Goal: Task Accomplishment & Management: Complete application form

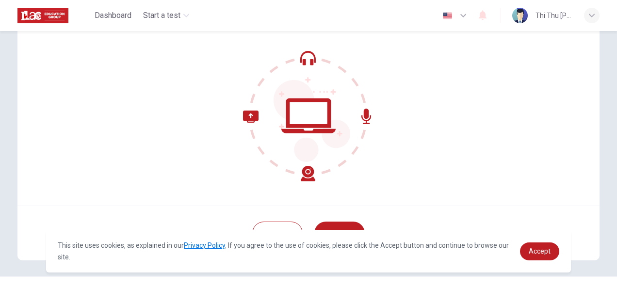
scroll to position [97, 0]
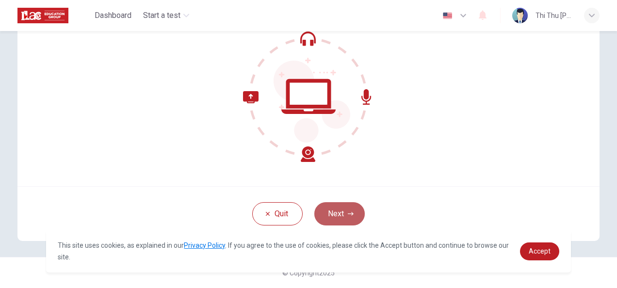
click at [348, 215] on icon "button" at bounding box center [351, 214] width 6 height 6
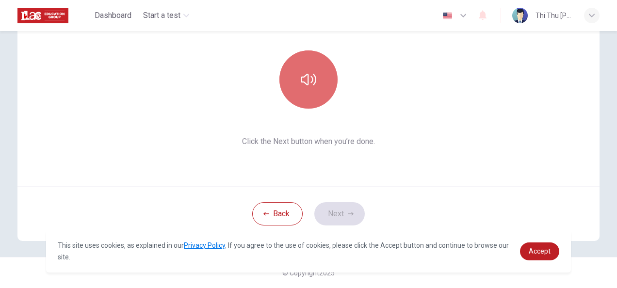
click at [303, 95] on button "button" at bounding box center [308, 79] width 58 height 58
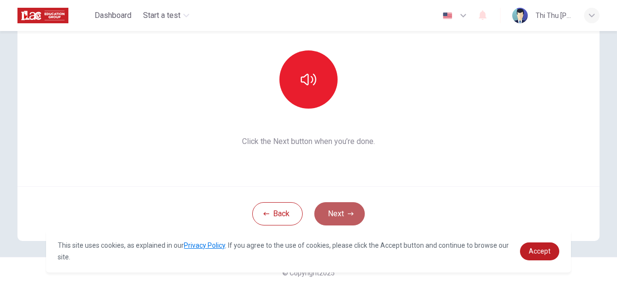
click at [349, 210] on button "Next" at bounding box center [339, 213] width 50 height 23
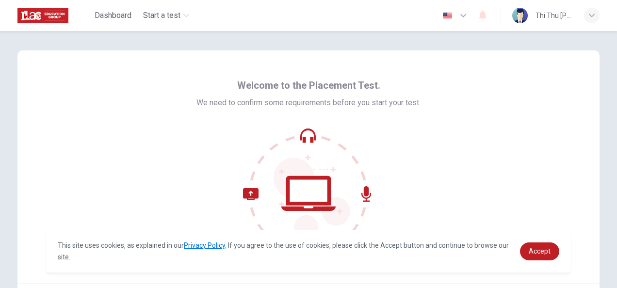
scroll to position [97, 0]
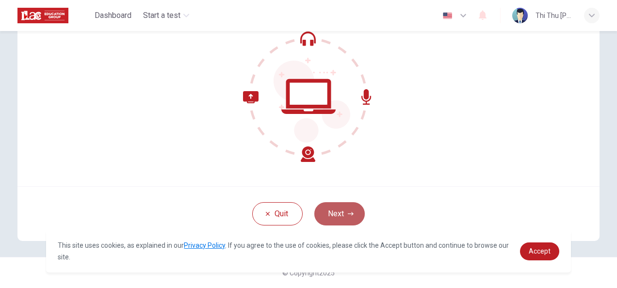
click at [344, 214] on button "Next" at bounding box center [339, 213] width 50 height 23
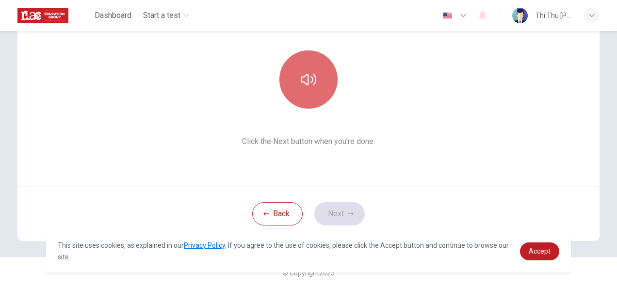
click at [304, 92] on button "button" at bounding box center [308, 79] width 58 height 58
click at [302, 85] on icon "button" at bounding box center [309, 80] width 16 height 16
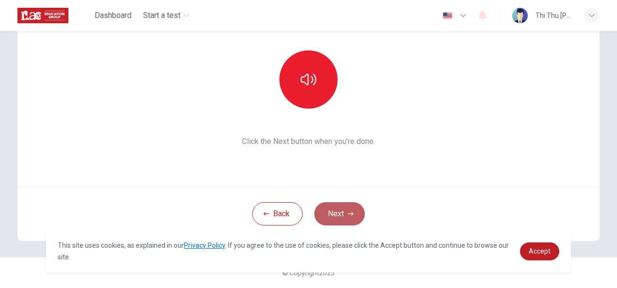
click at [342, 209] on button "Next" at bounding box center [339, 213] width 50 height 23
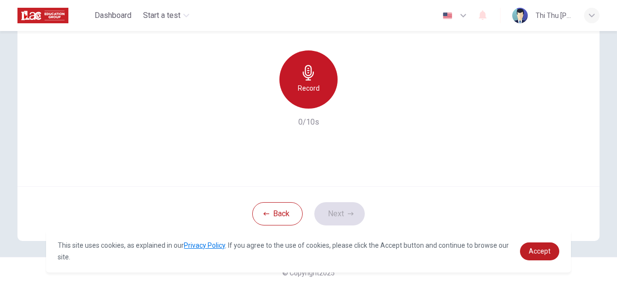
click at [303, 97] on div "Record" at bounding box center [308, 79] width 58 height 58
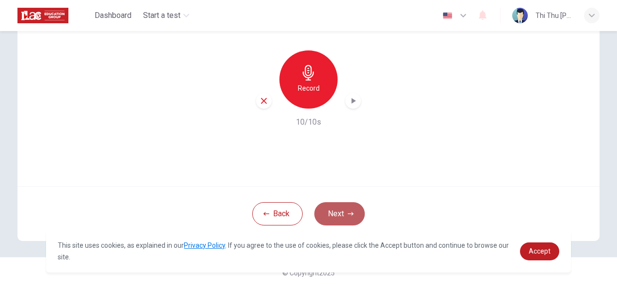
click at [333, 208] on button "Next" at bounding box center [339, 213] width 50 height 23
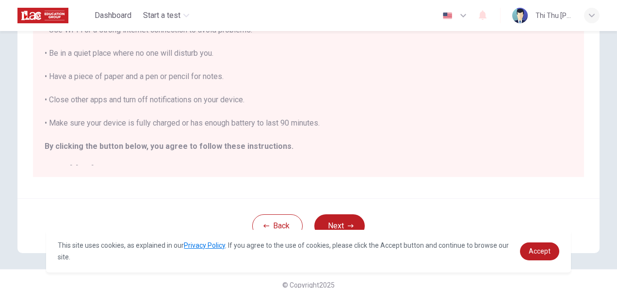
scroll to position [220, 0]
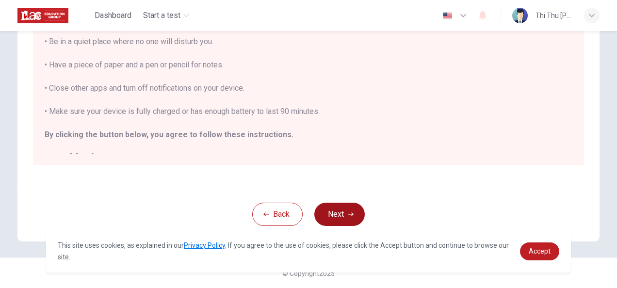
click at [334, 211] on button "Next" at bounding box center [339, 214] width 50 height 23
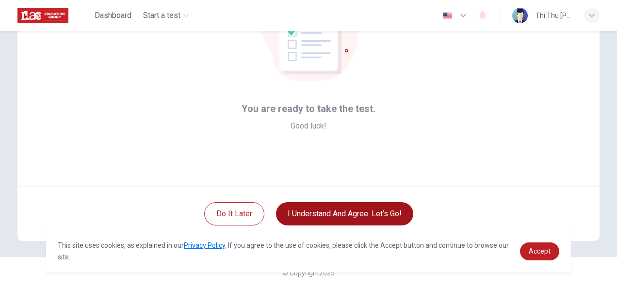
scroll to position [97, 0]
click at [344, 209] on button "I understand and agree. Let’s go!" at bounding box center [344, 213] width 137 height 23
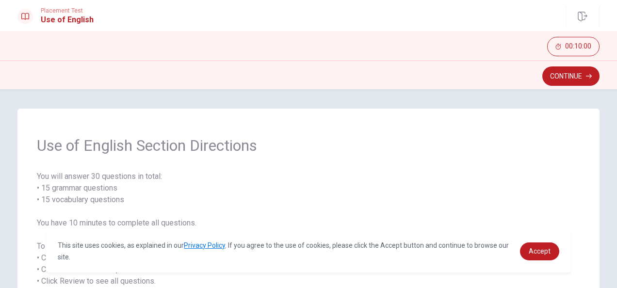
scroll to position [146, 0]
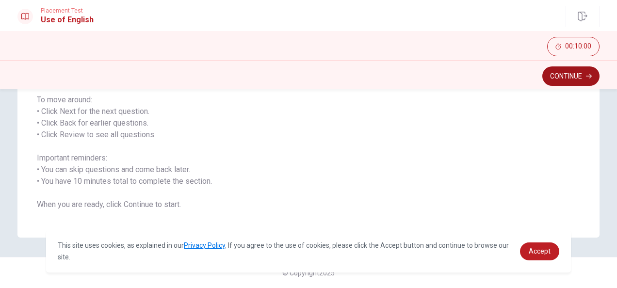
click at [569, 72] on button "Continue" at bounding box center [570, 75] width 57 height 19
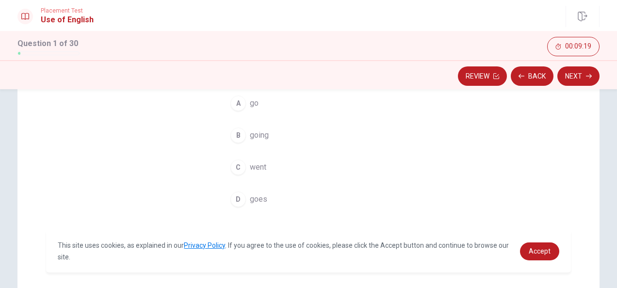
scroll to position [114, 0]
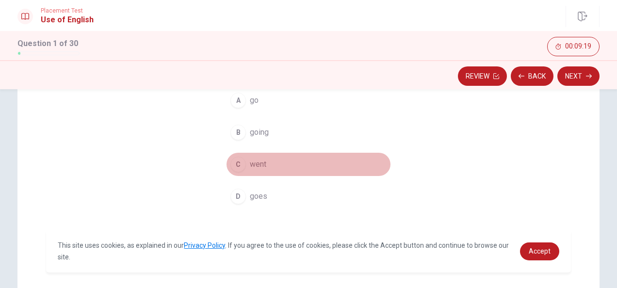
click at [236, 160] on div "C" at bounding box center [238, 165] width 16 height 16
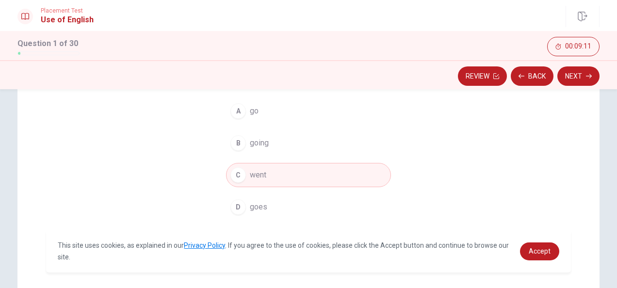
scroll to position [111, 0]
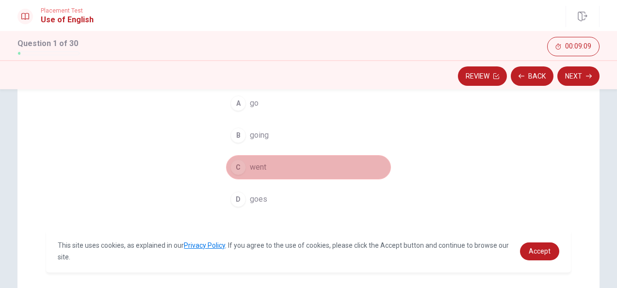
click at [348, 161] on button "C went" at bounding box center [308, 167] width 165 height 24
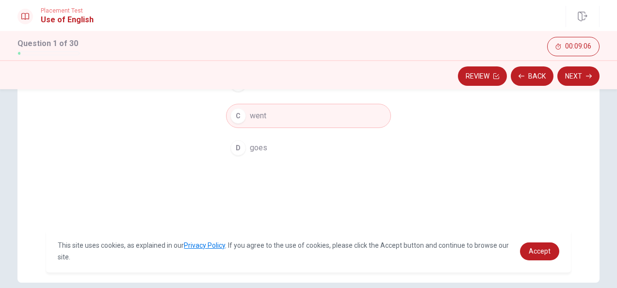
scroll to position [162, 0]
click at [577, 79] on button "Next" at bounding box center [578, 75] width 42 height 19
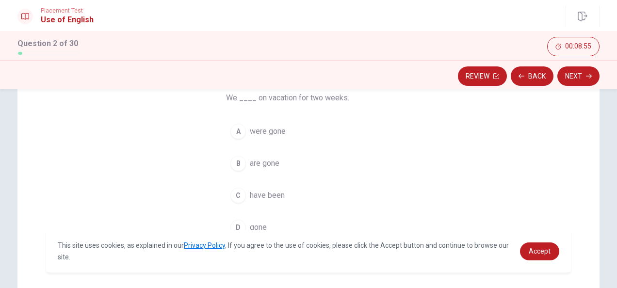
scroll to position [87, 0]
click at [258, 193] on span "have been" at bounding box center [267, 192] width 35 height 12
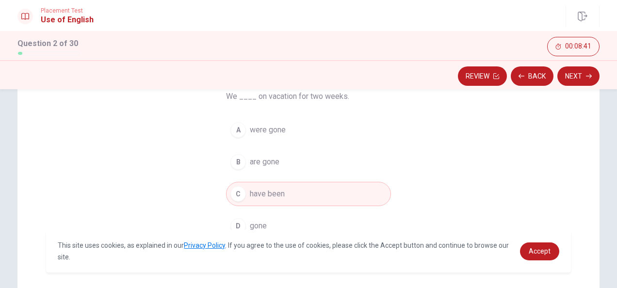
scroll to position [85, 0]
click at [574, 74] on button "Next" at bounding box center [578, 75] width 42 height 19
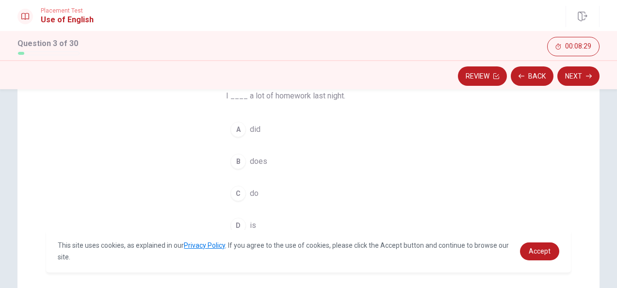
click at [269, 131] on button "A did" at bounding box center [308, 129] width 165 height 24
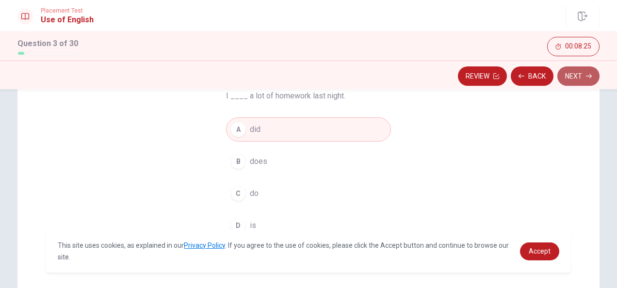
click at [576, 70] on button "Next" at bounding box center [578, 75] width 42 height 19
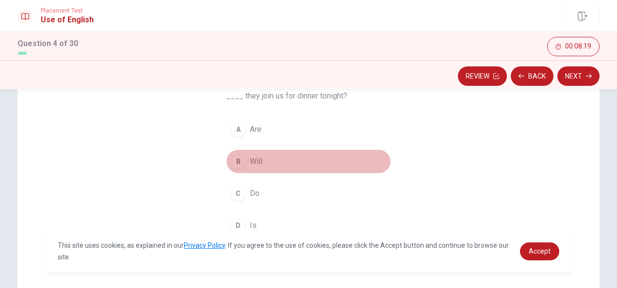
click at [255, 165] on span "Will" at bounding box center [256, 162] width 13 height 12
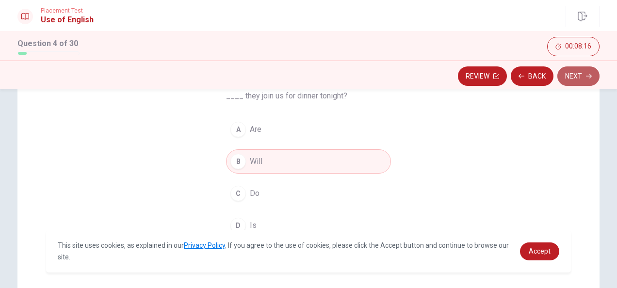
click at [589, 79] on icon "button" at bounding box center [589, 76] width 6 height 6
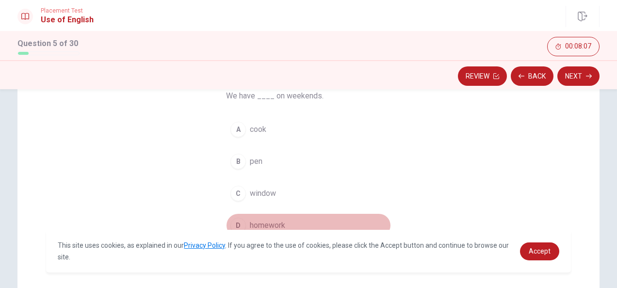
click at [264, 223] on span "homework" at bounding box center [267, 226] width 35 height 12
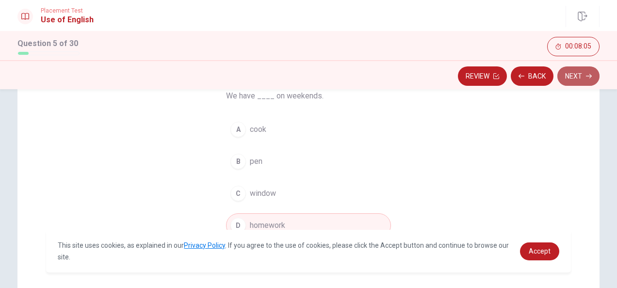
click at [582, 80] on button "Next" at bounding box center [578, 75] width 42 height 19
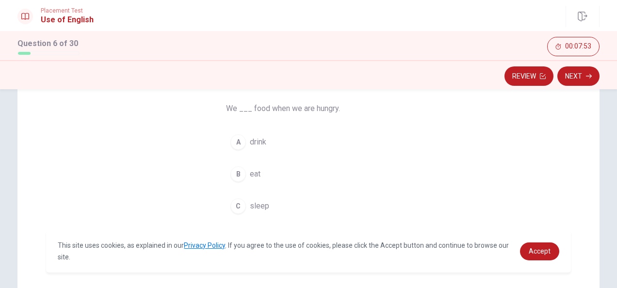
scroll to position [73, 0]
click at [143, 134] on div "Question 6 We ___ food when we are hungry. A drink B eat C sleep D walk" at bounding box center [308, 203] width 582 height 337
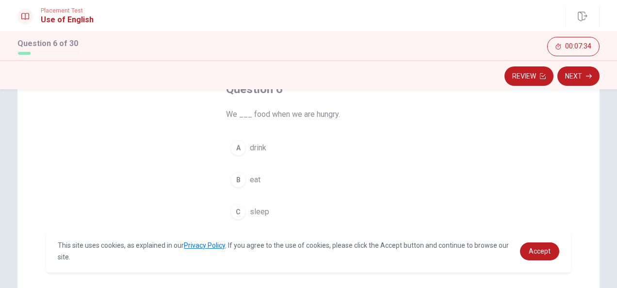
scroll to position [66, 0]
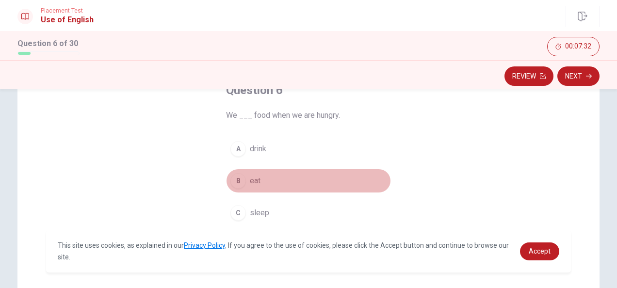
click at [277, 175] on button "B eat" at bounding box center [308, 181] width 165 height 24
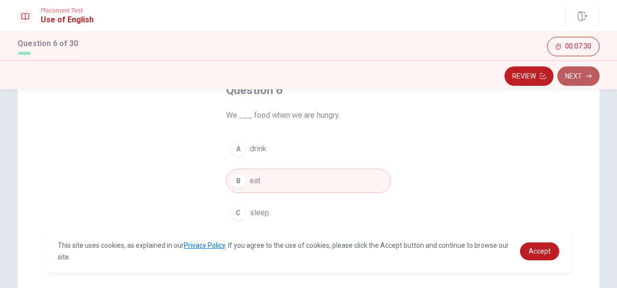
click at [584, 81] on button "Next" at bounding box center [578, 75] width 42 height 19
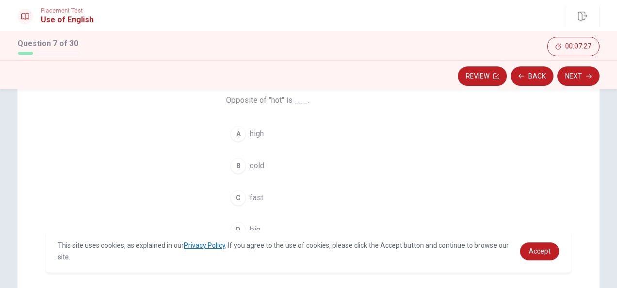
scroll to position [81, 0]
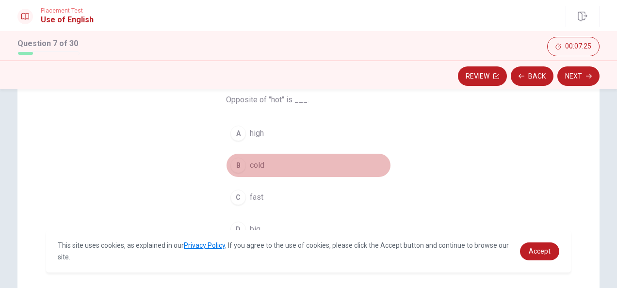
click at [295, 162] on button "B cold" at bounding box center [308, 165] width 165 height 24
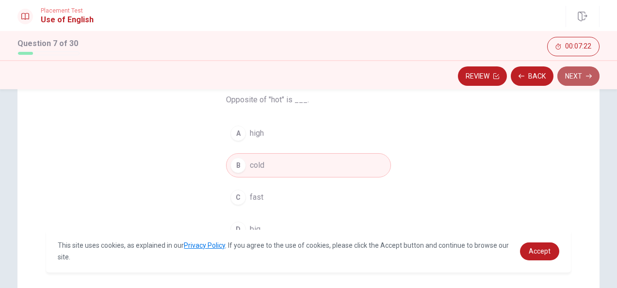
click at [591, 78] on button "Next" at bounding box center [578, 75] width 42 height 19
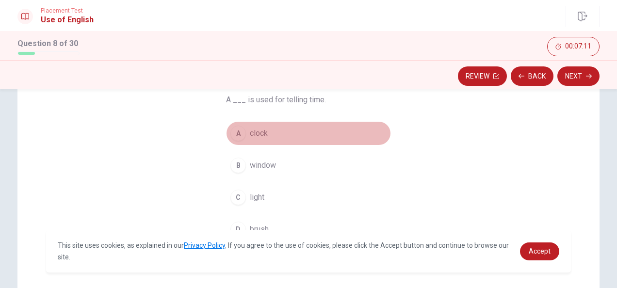
click at [255, 133] on span "clock" at bounding box center [259, 133] width 18 height 12
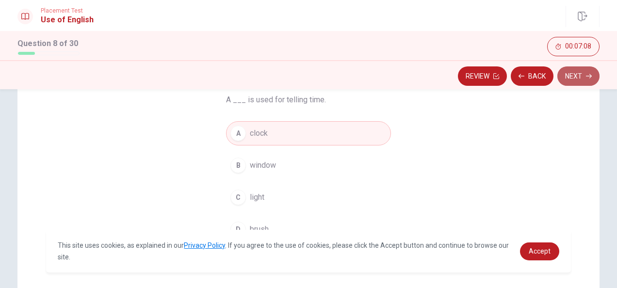
click at [575, 77] on button "Next" at bounding box center [578, 75] width 42 height 19
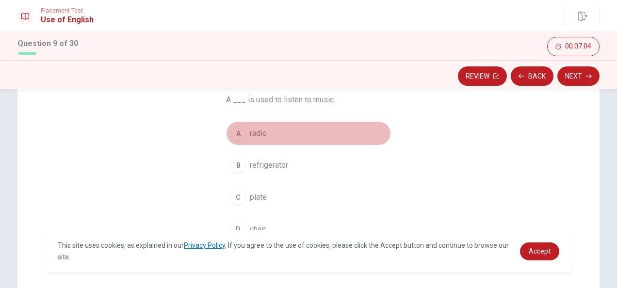
click at [251, 135] on span "radio" at bounding box center [258, 133] width 17 height 12
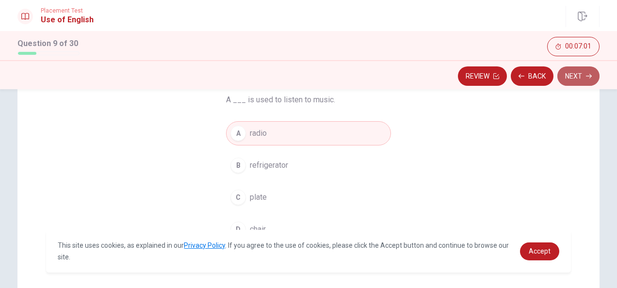
click at [573, 70] on button "Next" at bounding box center [578, 75] width 42 height 19
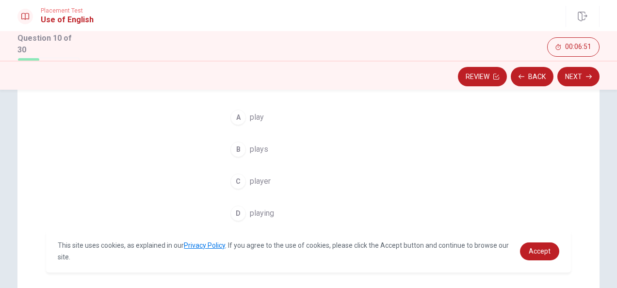
scroll to position [101, 0]
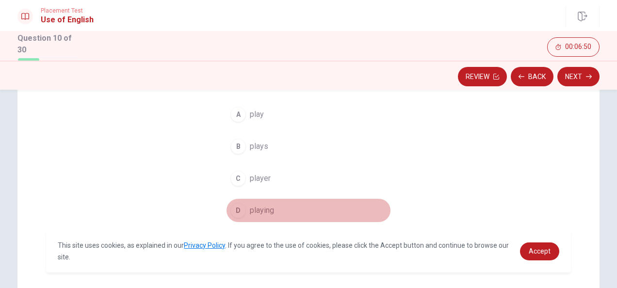
click at [275, 207] on button "D playing" at bounding box center [308, 210] width 165 height 24
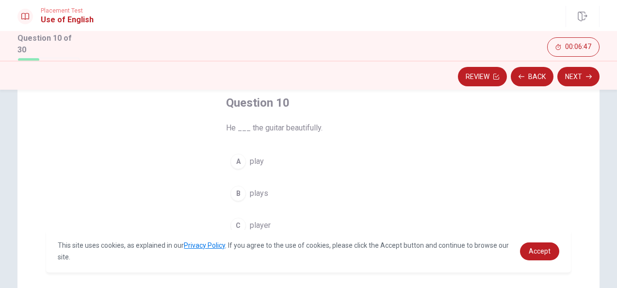
scroll to position [53, 0]
click at [576, 75] on button "Next" at bounding box center [578, 76] width 42 height 19
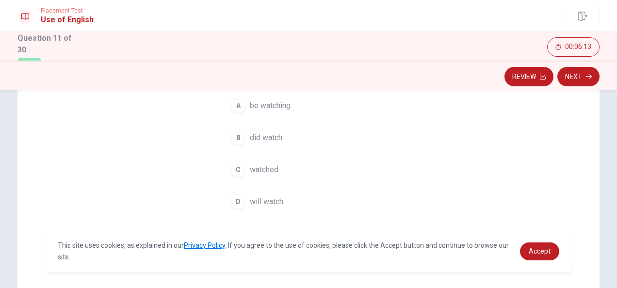
scroll to position [106, 0]
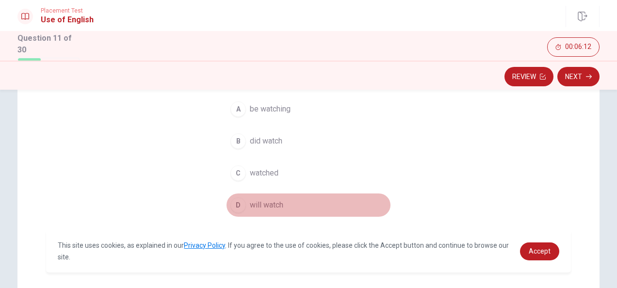
click at [281, 202] on button "D will watch" at bounding box center [308, 205] width 165 height 24
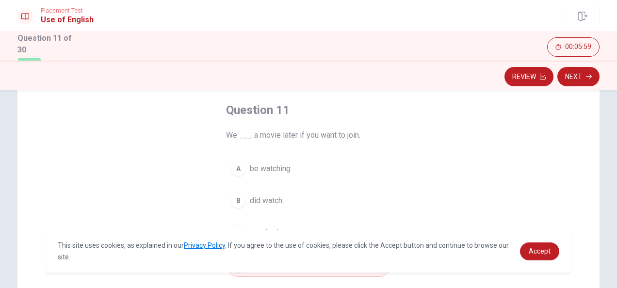
scroll to position [46, 0]
click at [579, 82] on button "Next" at bounding box center [578, 76] width 42 height 19
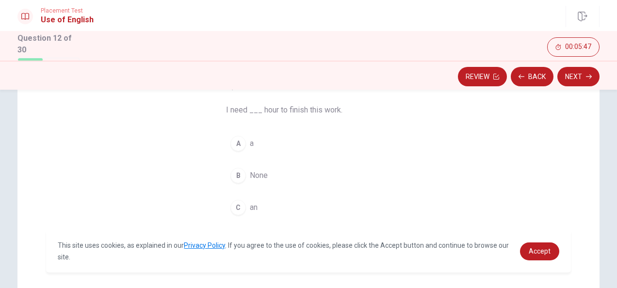
scroll to position [72, 0]
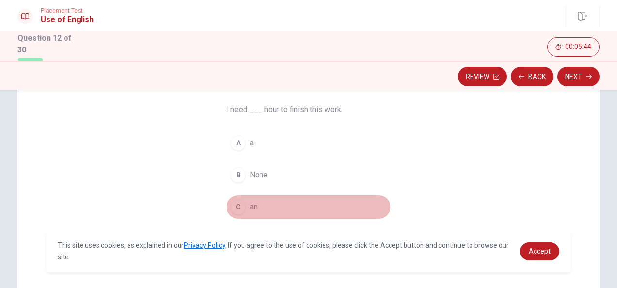
click at [252, 202] on span "an" at bounding box center [254, 207] width 8 height 12
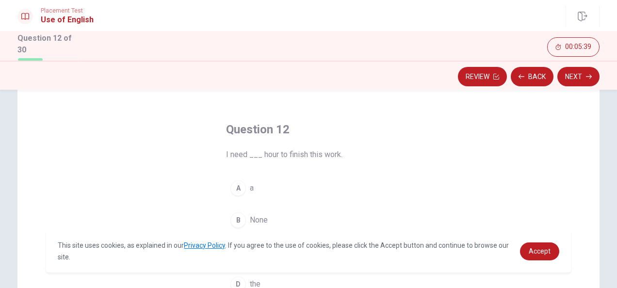
scroll to position [27, 0]
click at [565, 79] on button "Next" at bounding box center [578, 76] width 42 height 19
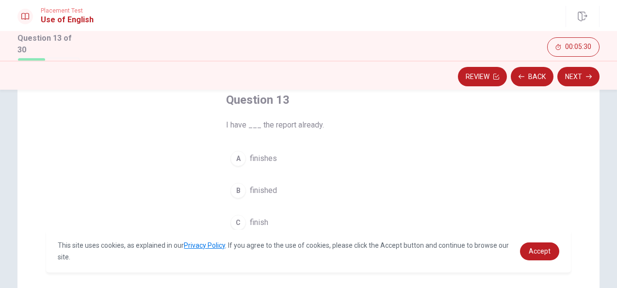
scroll to position [53, 0]
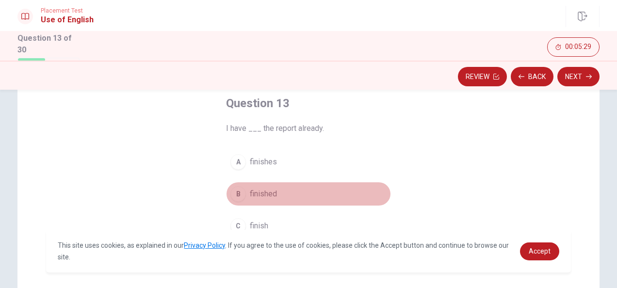
click at [281, 190] on button "B finished" at bounding box center [308, 194] width 165 height 24
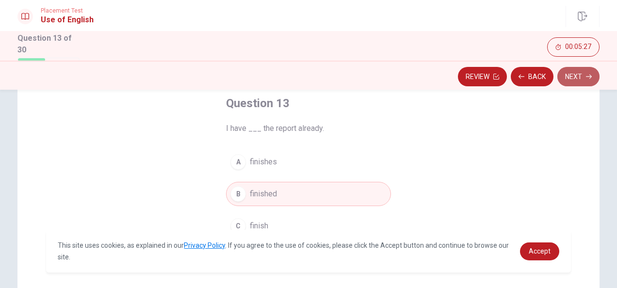
click at [590, 79] on icon "button" at bounding box center [589, 77] width 6 height 6
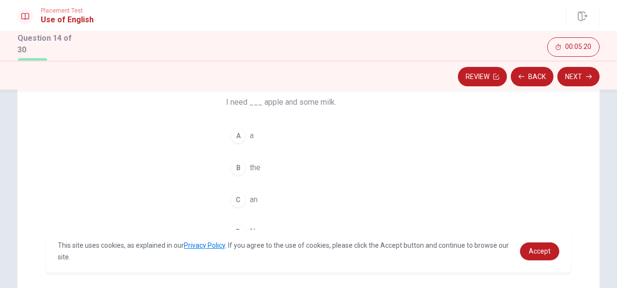
scroll to position [81, 0]
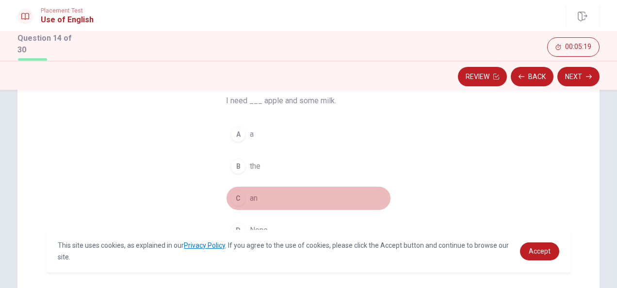
click at [268, 202] on button "C an" at bounding box center [308, 198] width 165 height 24
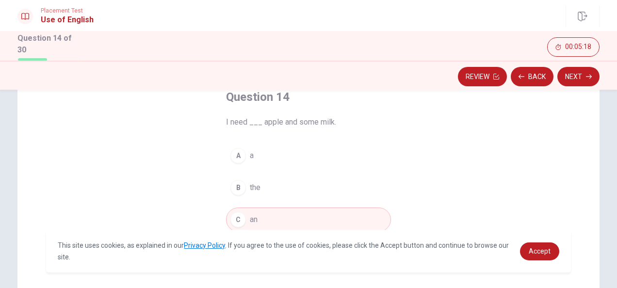
scroll to position [59, 0]
click at [587, 81] on button "Next" at bounding box center [578, 76] width 42 height 19
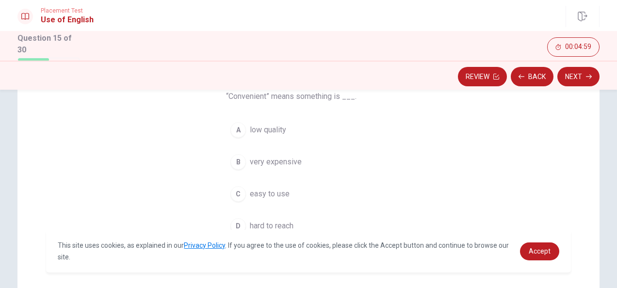
scroll to position [86, 0]
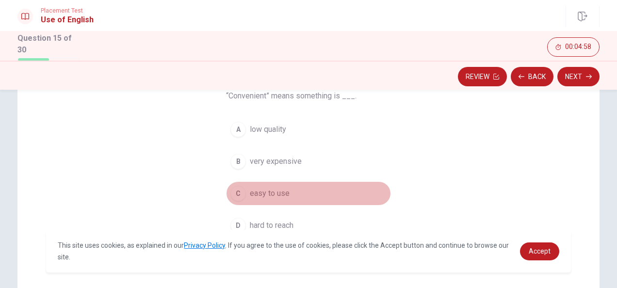
click at [245, 192] on button "C easy to use" at bounding box center [308, 193] width 165 height 24
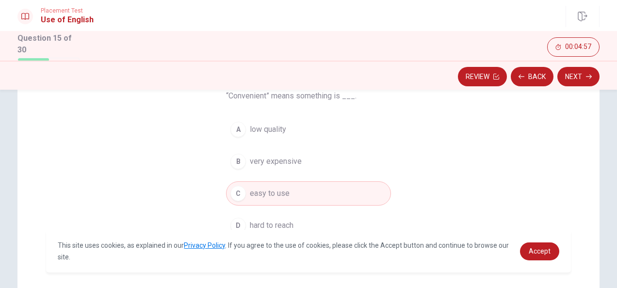
scroll to position [100, 0]
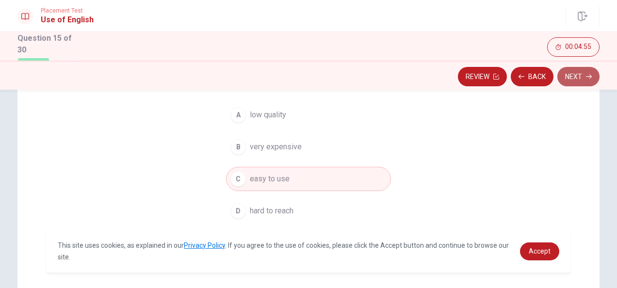
click at [582, 80] on button "Next" at bounding box center [578, 76] width 42 height 19
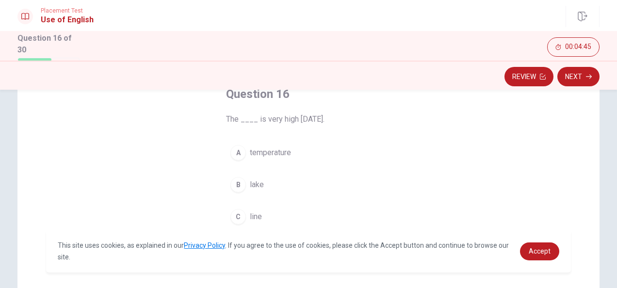
scroll to position [62, 0]
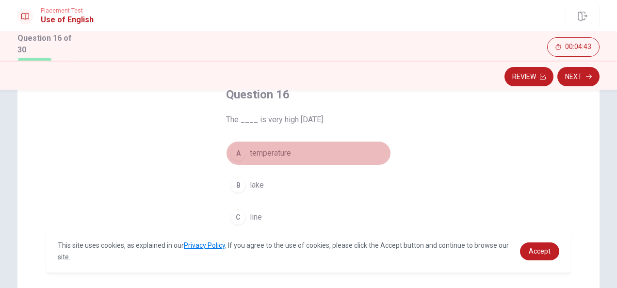
click at [261, 155] on span "temperature" at bounding box center [270, 153] width 41 height 12
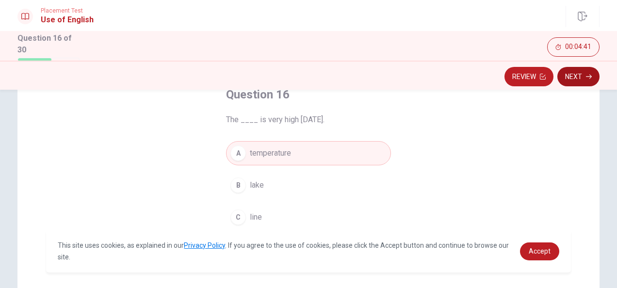
click at [592, 80] on button "Next" at bounding box center [578, 76] width 42 height 19
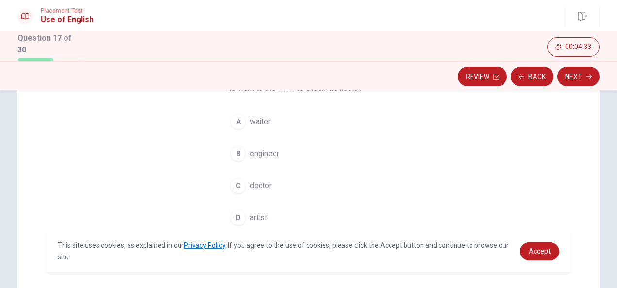
scroll to position [95, 0]
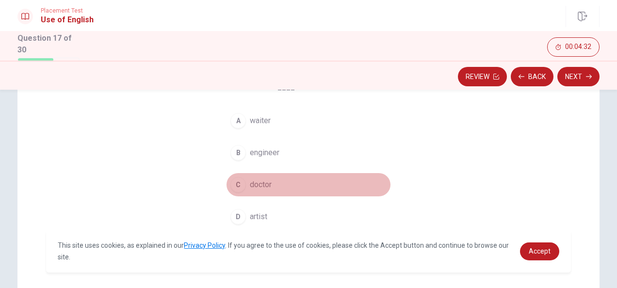
click at [263, 179] on span "doctor" at bounding box center [261, 185] width 22 height 12
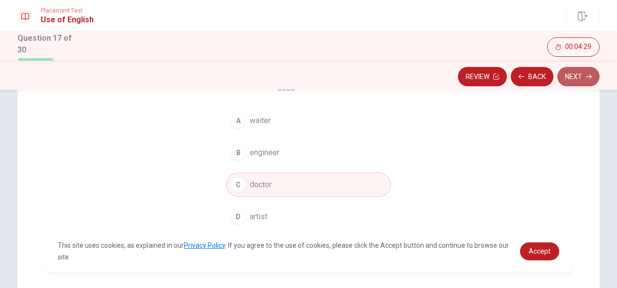
click at [581, 75] on button "Next" at bounding box center [578, 76] width 42 height 19
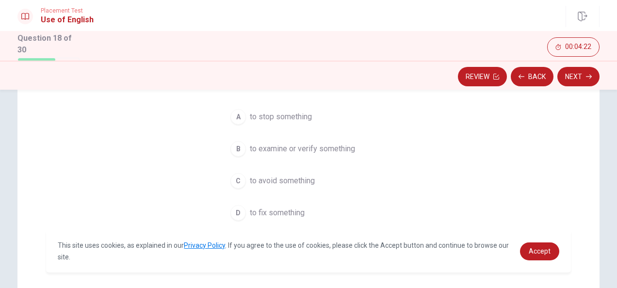
scroll to position [99, 0]
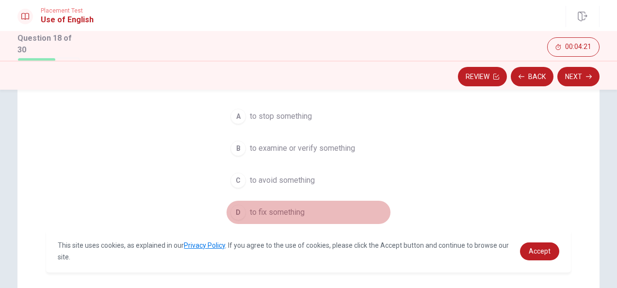
click at [278, 211] on span "to fix something" at bounding box center [277, 212] width 55 height 12
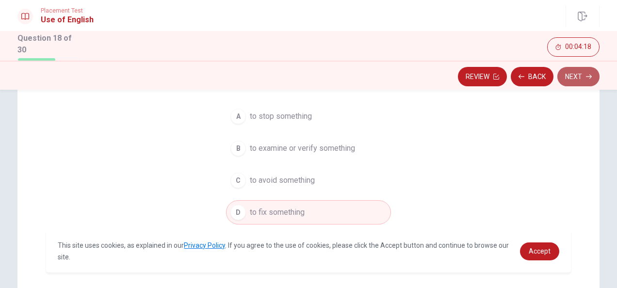
click at [582, 82] on button "Next" at bounding box center [578, 76] width 42 height 19
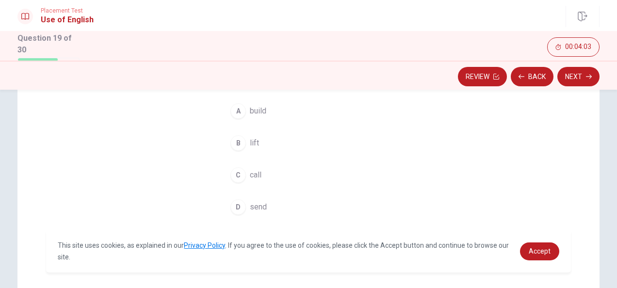
scroll to position [108, 0]
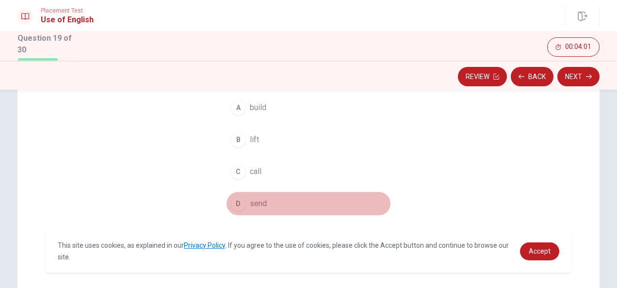
click at [273, 196] on button "D send" at bounding box center [308, 203] width 165 height 24
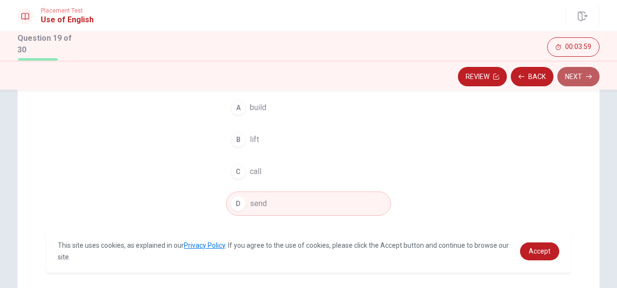
click at [592, 80] on button "Next" at bounding box center [578, 76] width 42 height 19
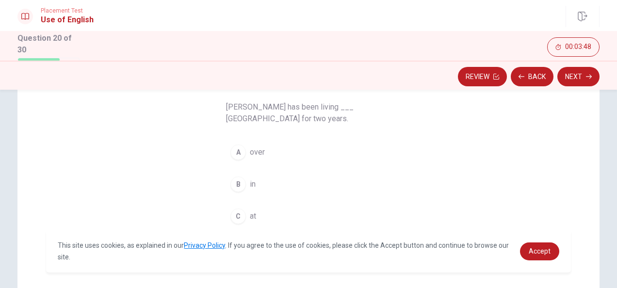
scroll to position [78, 0]
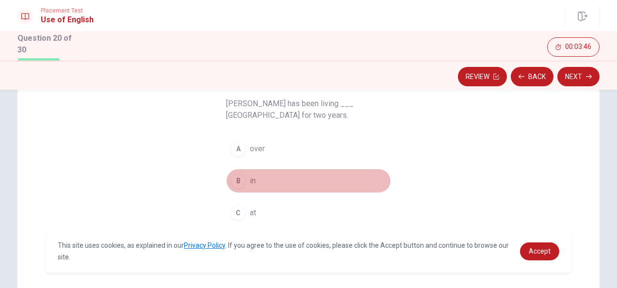
click at [250, 175] on span "in" at bounding box center [253, 181] width 6 height 12
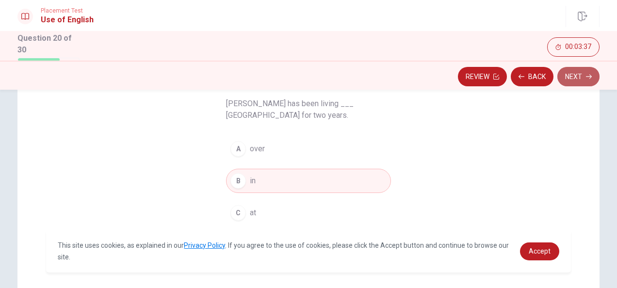
click at [586, 84] on button "Next" at bounding box center [578, 76] width 42 height 19
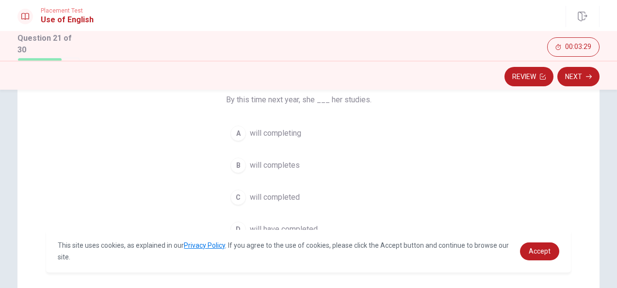
scroll to position [92, 0]
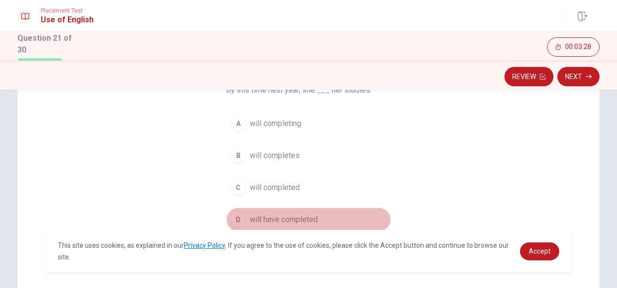
click at [261, 214] on span "will have completed" at bounding box center [284, 220] width 68 height 12
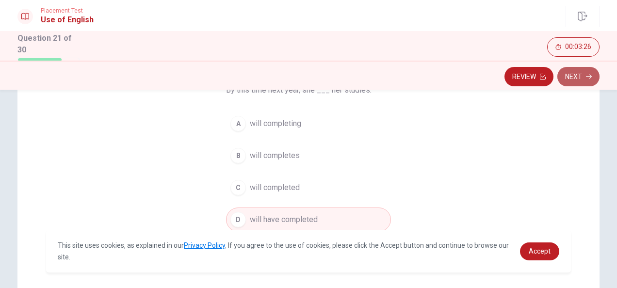
click at [571, 83] on button "Next" at bounding box center [578, 76] width 42 height 19
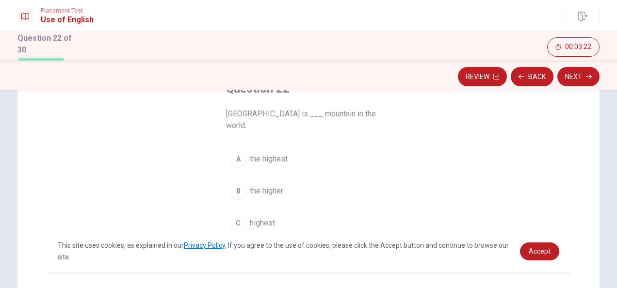
scroll to position [68, 0]
click at [251, 156] on div "A the highest B the higher C highest D higher" at bounding box center [308, 206] width 165 height 120
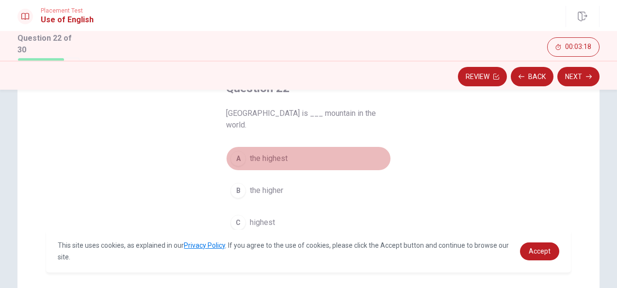
click at [251, 156] on button "A the highest" at bounding box center [308, 158] width 165 height 24
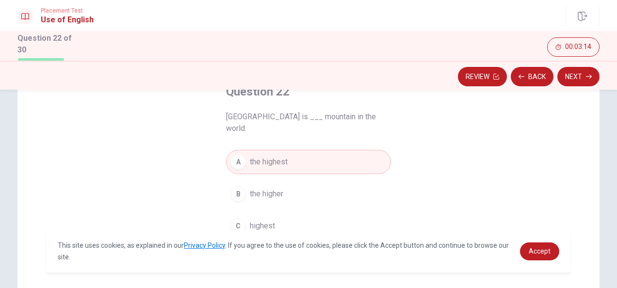
scroll to position [64, 0]
click at [577, 79] on button "Next" at bounding box center [578, 76] width 42 height 19
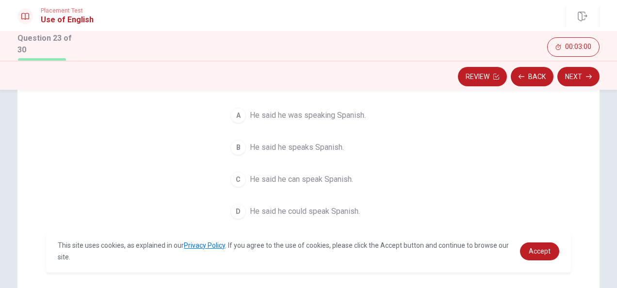
scroll to position [100, 0]
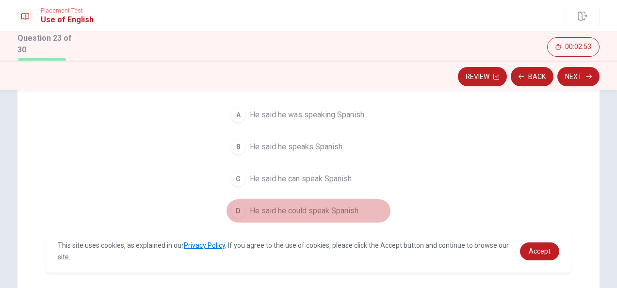
click at [273, 206] on span "He said he could speak Spanish." at bounding box center [305, 211] width 110 height 12
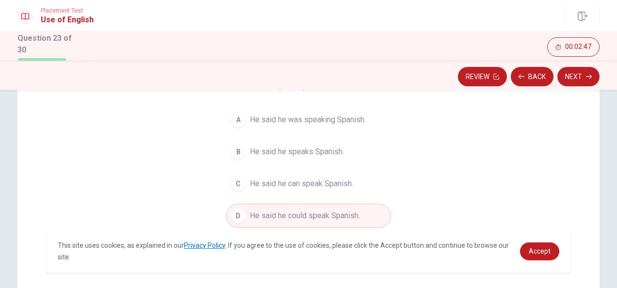
scroll to position [96, 0]
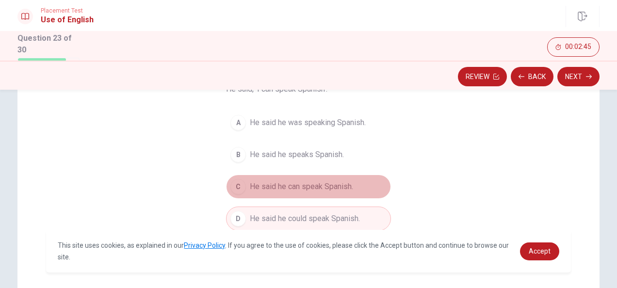
click at [281, 185] on span "He said he can speak Spanish." at bounding box center [301, 187] width 103 height 12
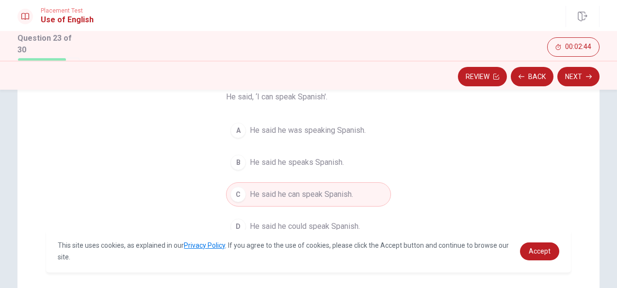
scroll to position [108, 0]
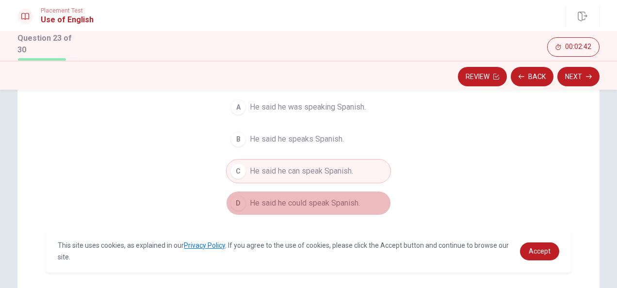
click at [289, 201] on span "He said he could speak Spanish." at bounding box center [305, 203] width 110 height 12
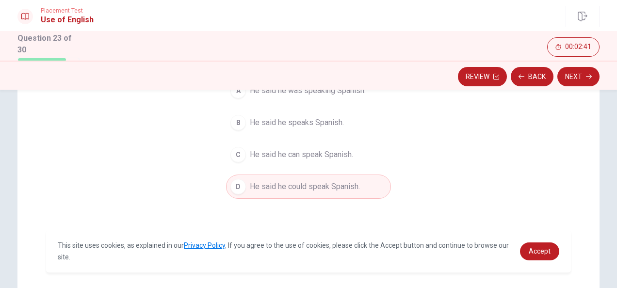
scroll to position [126, 0]
click at [575, 80] on button "Next" at bounding box center [578, 76] width 42 height 19
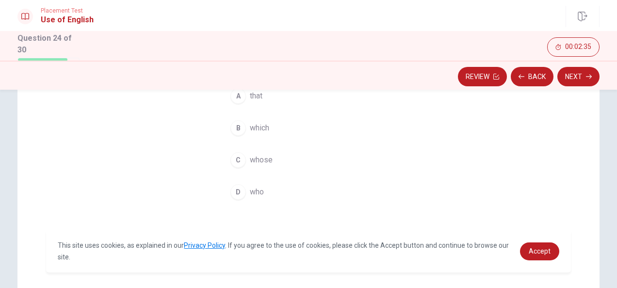
scroll to position [131, 0]
click at [269, 193] on button "D who" at bounding box center [308, 191] width 165 height 24
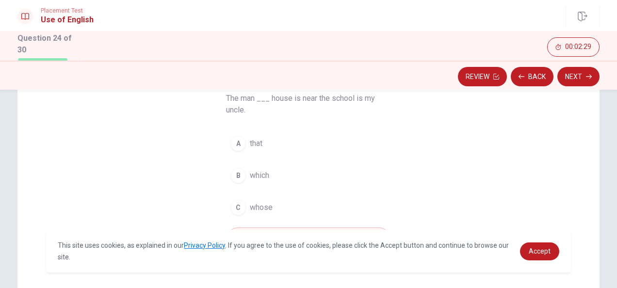
scroll to position [85, 0]
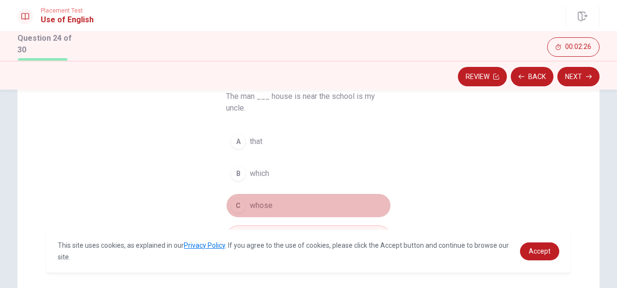
click at [260, 200] on span "whose" at bounding box center [261, 206] width 23 height 12
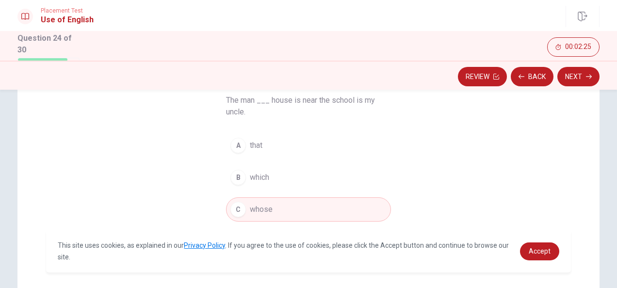
scroll to position [63, 0]
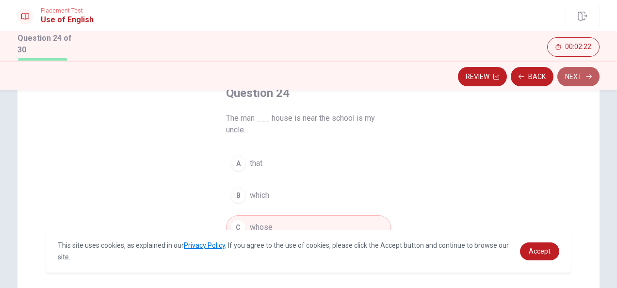
click at [582, 75] on button "Next" at bounding box center [578, 76] width 42 height 19
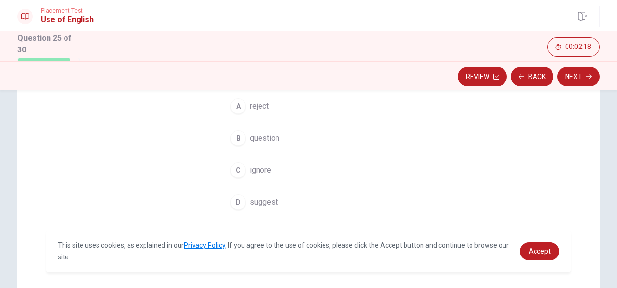
scroll to position [110, 0]
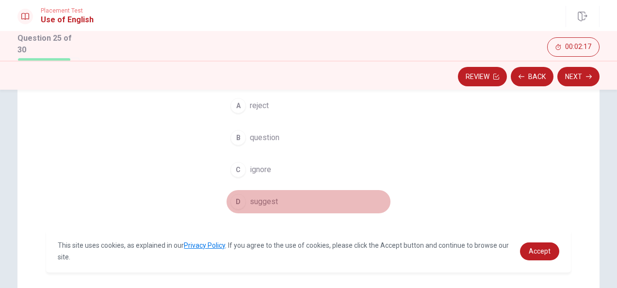
click at [242, 195] on button "D suggest" at bounding box center [308, 202] width 165 height 24
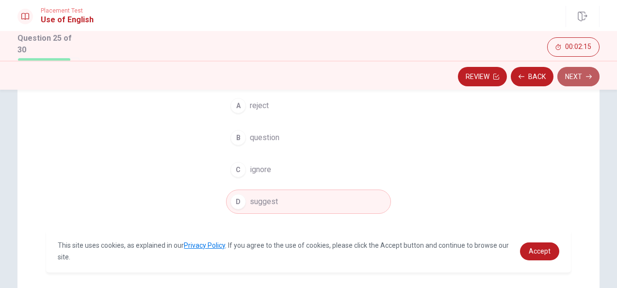
click at [579, 83] on button "Next" at bounding box center [578, 76] width 42 height 19
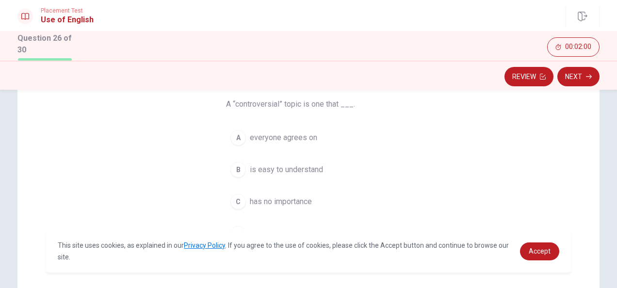
scroll to position [79, 0]
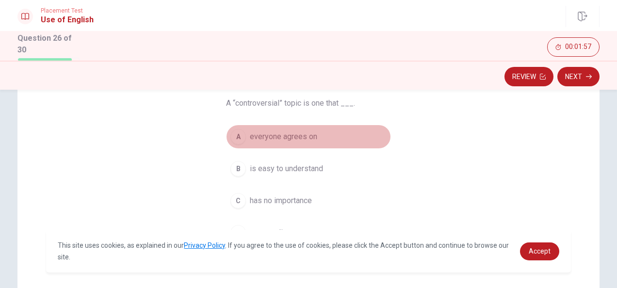
click at [250, 132] on span "everyone agrees on" at bounding box center [283, 137] width 67 height 12
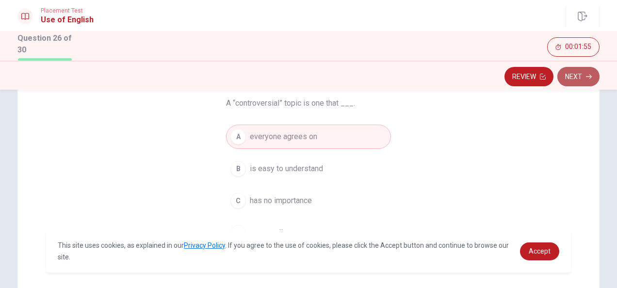
click at [577, 83] on button "Next" at bounding box center [578, 76] width 42 height 19
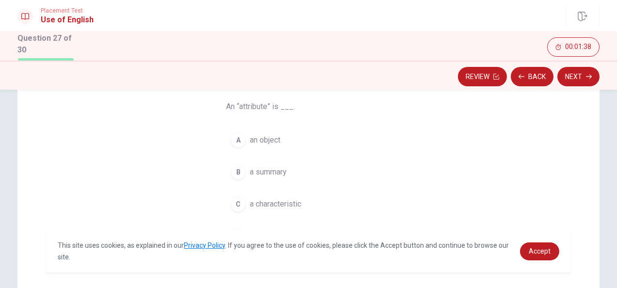
scroll to position [80, 0]
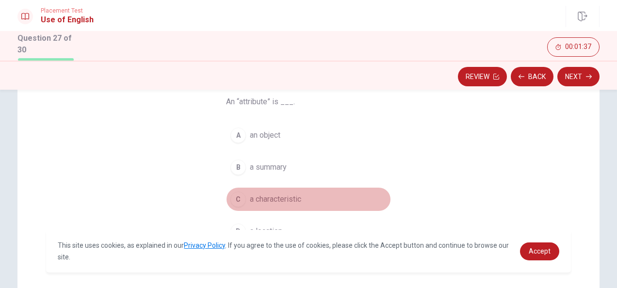
click at [252, 205] on button "C a characteristic" at bounding box center [308, 199] width 165 height 24
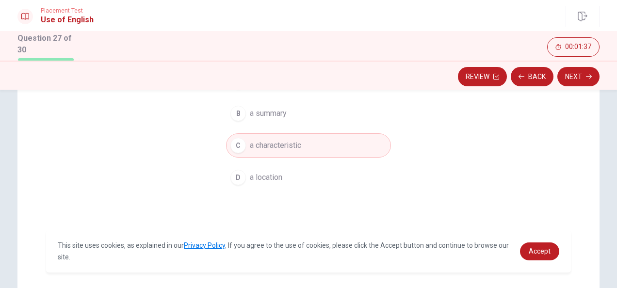
scroll to position [134, 0]
click at [572, 82] on button "Next" at bounding box center [578, 76] width 42 height 19
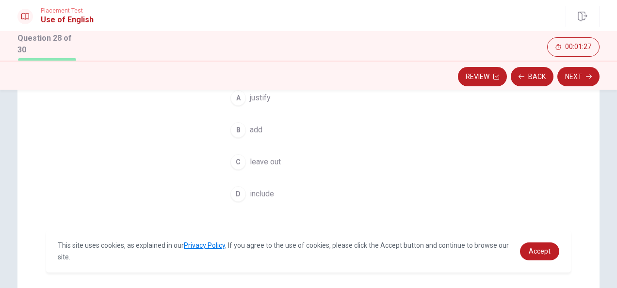
scroll to position [119, 0]
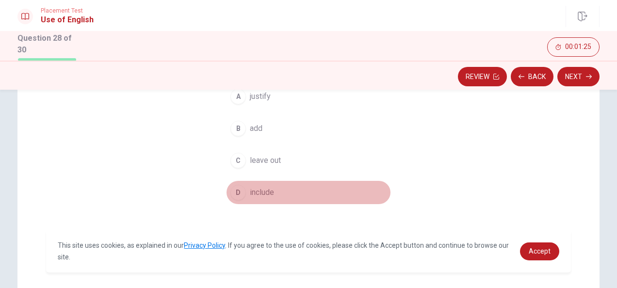
click at [246, 187] on button "D include" at bounding box center [308, 192] width 165 height 24
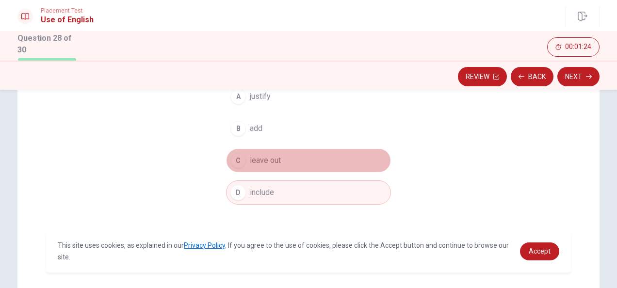
click at [263, 156] on span "leave out" at bounding box center [265, 161] width 31 height 12
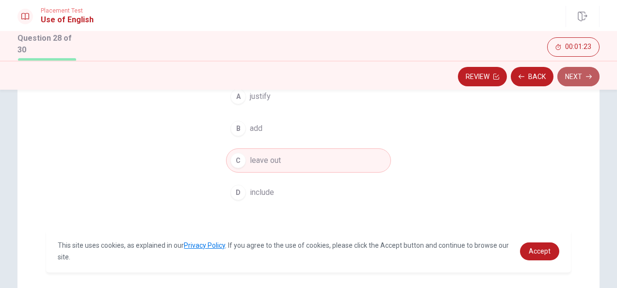
click at [572, 85] on button "Next" at bounding box center [578, 76] width 42 height 19
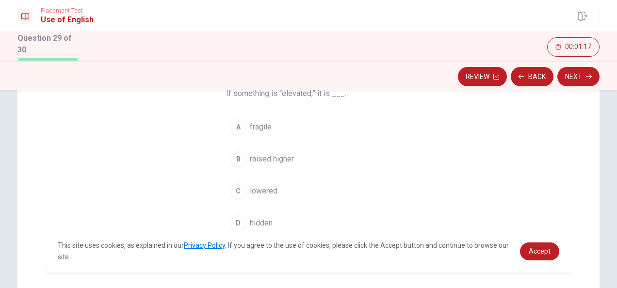
scroll to position [92, 0]
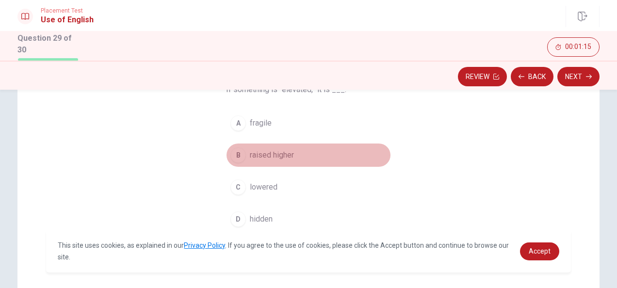
click at [288, 151] on span "raised higher" at bounding box center [272, 155] width 44 height 12
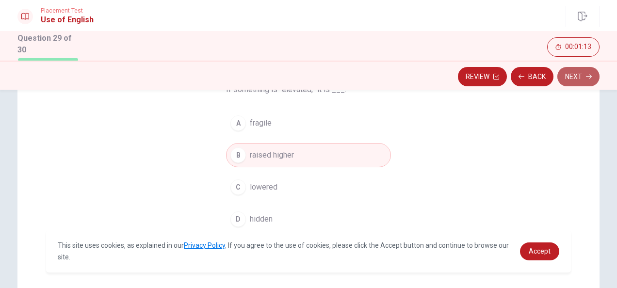
click at [590, 78] on icon "button" at bounding box center [589, 77] width 6 height 6
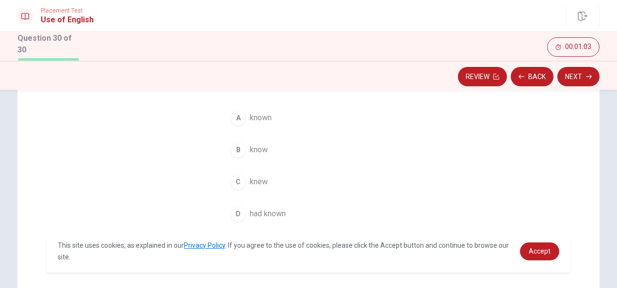
scroll to position [98, 0]
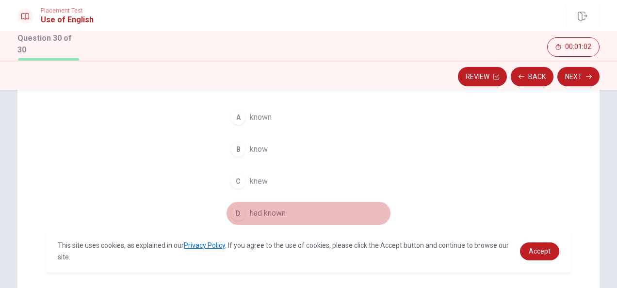
click at [250, 210] on span "had known" at bounding box center [268, 213] width 36 height 12
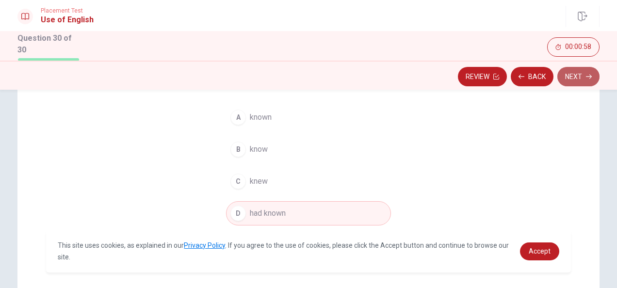
click at [575, 85] on button "Next" at bounding box center [578, 76] width 42 height 19
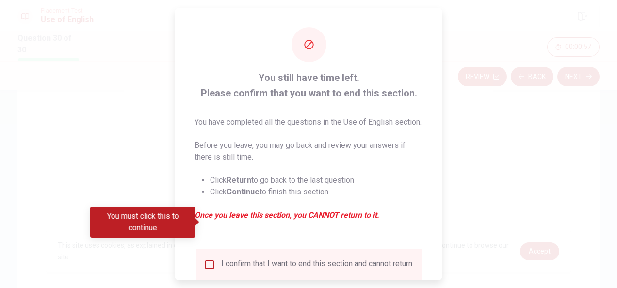
scroll to position [85, 0]
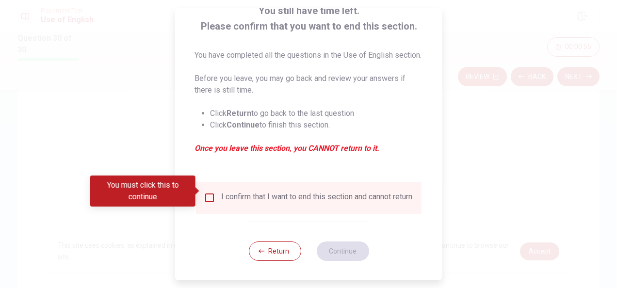
click at [207, 192] on input "You must click this to continue" at bounding box center [210, 198] width 12 height 12
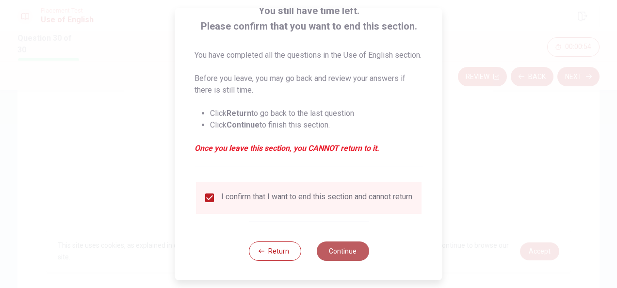
click at [333, 252] on button "Continue" at bounding box center [342, 250] width 52 height 19
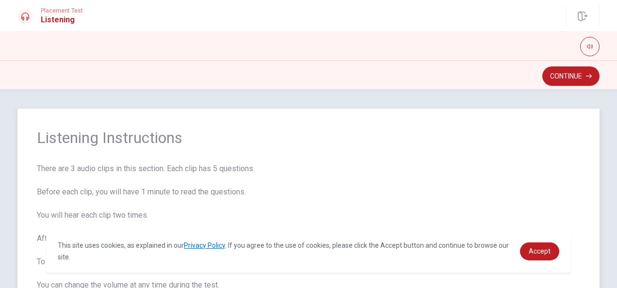
scroll to position [96, 0]
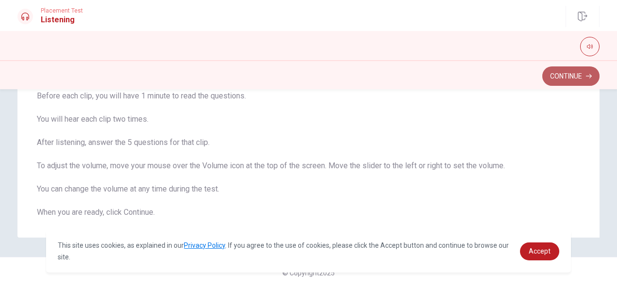
click at [574, 80] on button "Continue" at bounding box center [570, 75] width 57 height 19
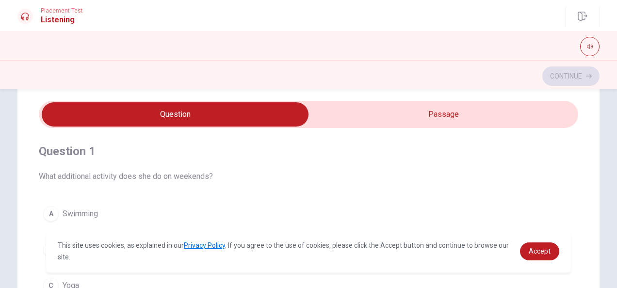
scroll to position [29, 0]
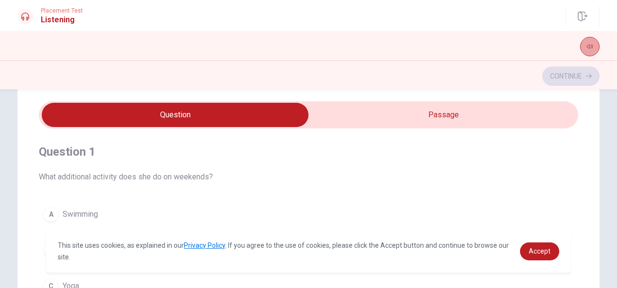
click at [582, 49] on button "button" at bounding box center [589, 46] width 19 height 19
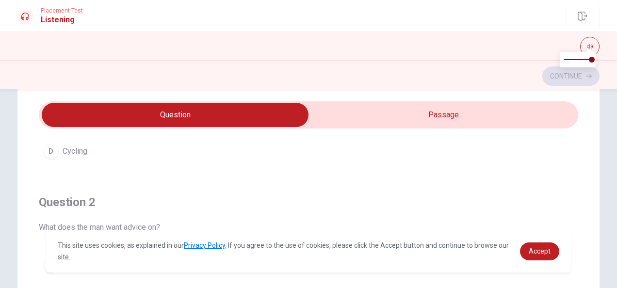
scroll to position [171, 0]
click at [23, 20] on div at bounding box center [25, 17] width 16 height 16
type input "15"
click at [333, 125] on input "checkbox" at bounding box center [175, 115] width 808 height 24
checkbox input "true"
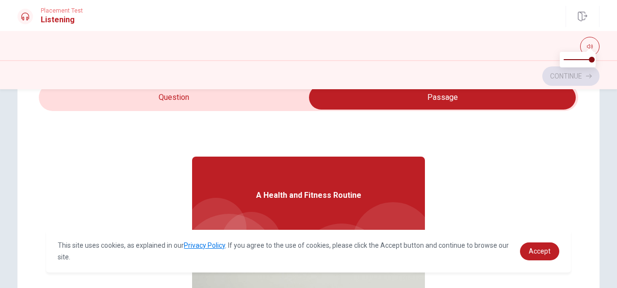
scroll to position [0, 0]
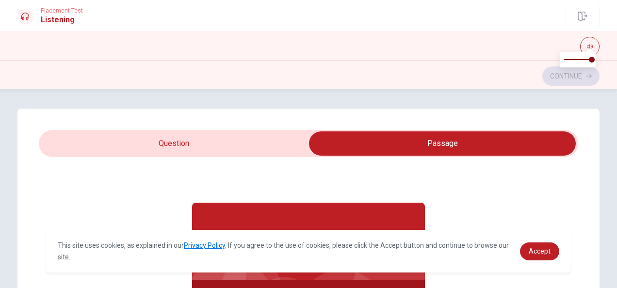
type input "19"
click at [171, 133] on input "checkbox" at bounding box center [442, 143] width 808 height 24
checkbox input "false"
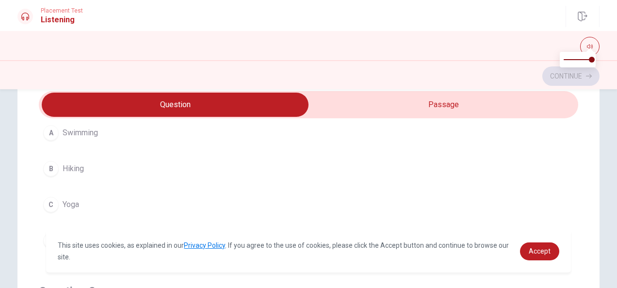
scroll to position [39, 0]
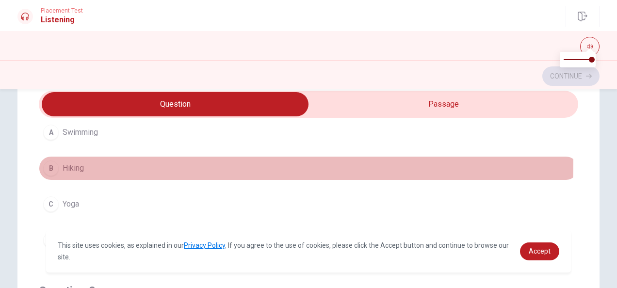
click at [121, 162] on button "B Hiking" at bounding box center [308, 168] width 539 height 24
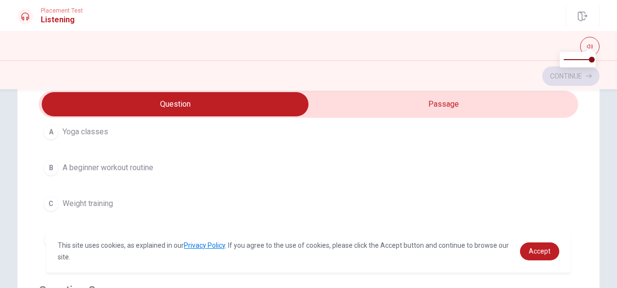
scroll to position [289, 0]
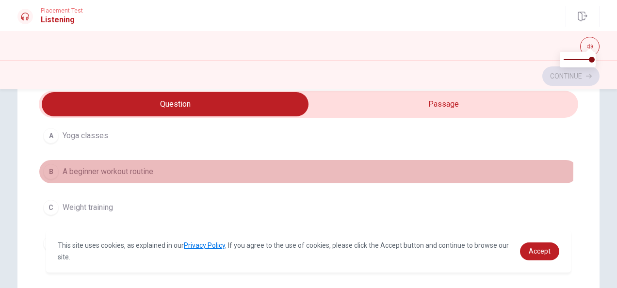
click at [102, 166] on span "A beginner workout routine" at bounding box center [108, 172] width 91 height 12
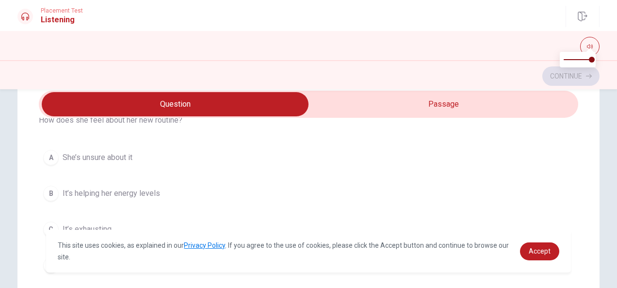
scroll to position [487, 0]
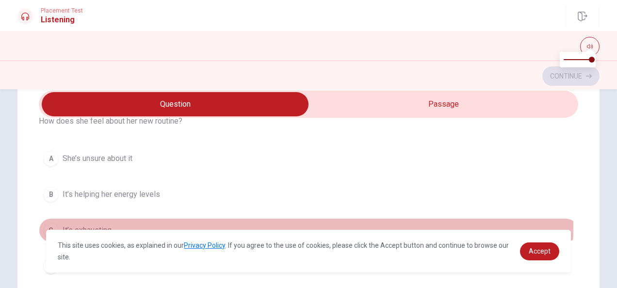
click at [107, 224] on span "It’s exhausting" at bounding box center [87, 230] width 49 height 12
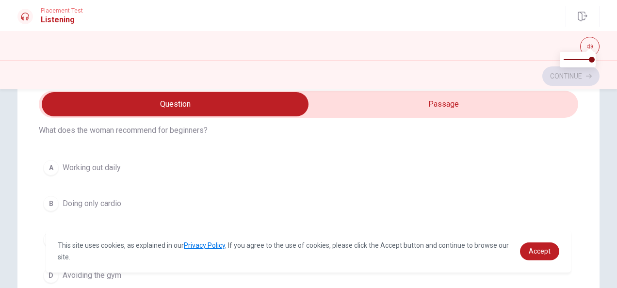
scroll to position [700, 0]
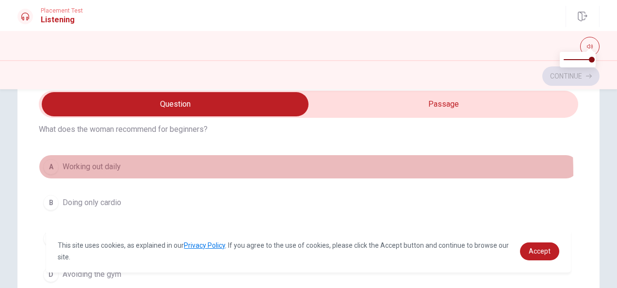
click at [123, 171] on button "A Working out daily" at bounding box center [308, 167] width 539 height 24
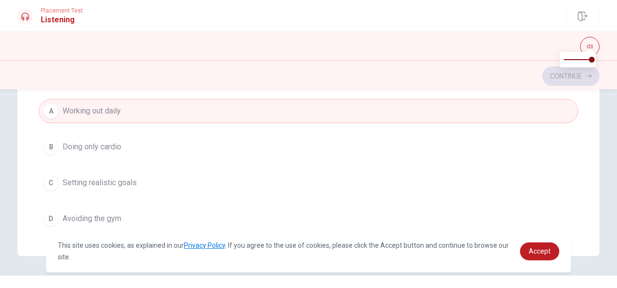
scroll to position [552, 0]
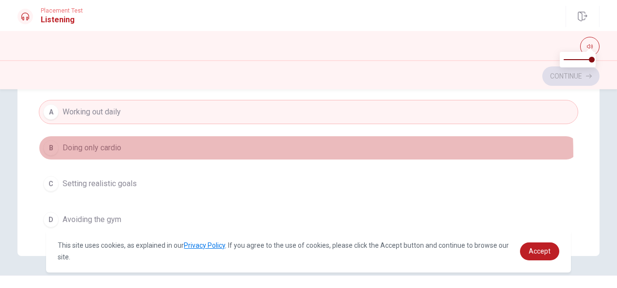
click at [118, 151] on button "B Doing only cardio" at bounding box center [308, 148] width 539 height 24
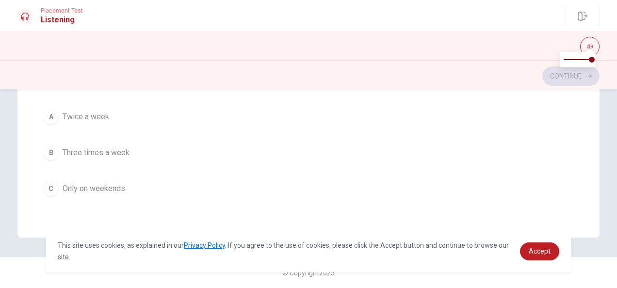
scroll to position [778, 0]
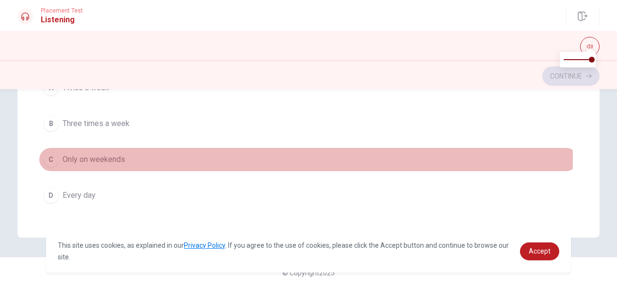
click at [116, 154] on span "Only on weekends" at bounding box center [94, 160] width 63 height 12
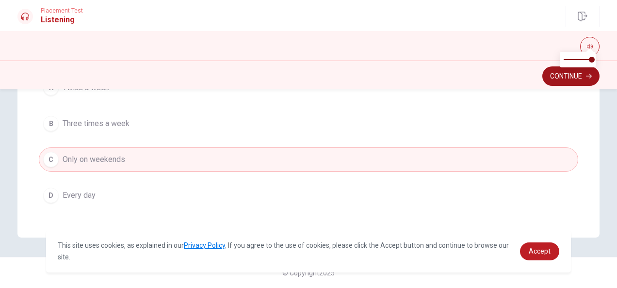
click at [552, 82] on button "Continue" at bounding box center [570, 75] width 57 height 19
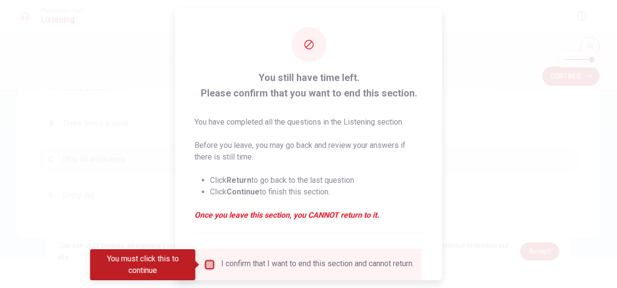
click at [206, 265] on input "You must click this to continue" at bounding box center [210, 265] width 12 height 12
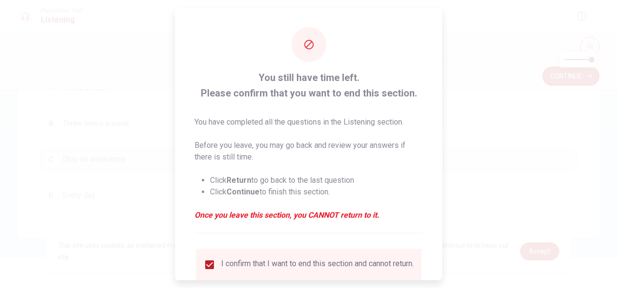
scroll to position [74, 0]
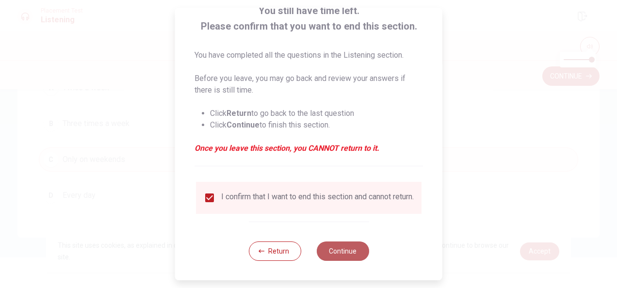
click at [340, 257] on button "Continue" at bounding box center [342, 250] width 52 height 19
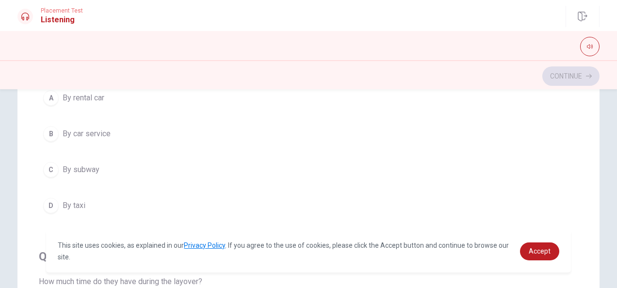
scroll to position [73, 0]
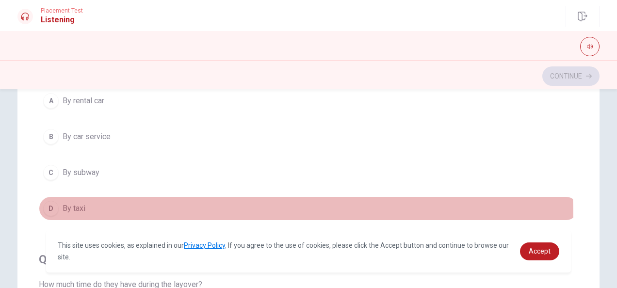
click at [101, 215] on button "D By taxi" at bounding box center [308, 208] width 539 height 24
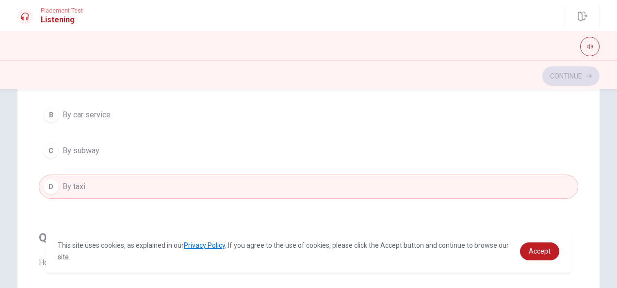
scroll to position [95, 0]
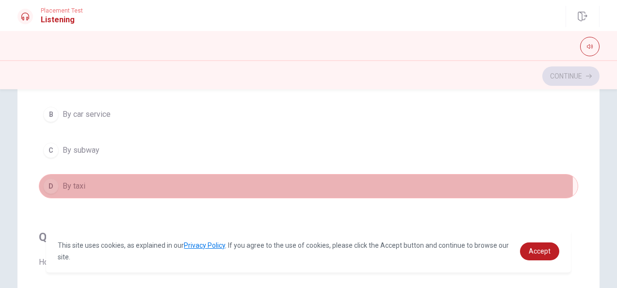
click at [106, 184] on button "D By taxi" at bounding box center [308, 186] width 539 height 24
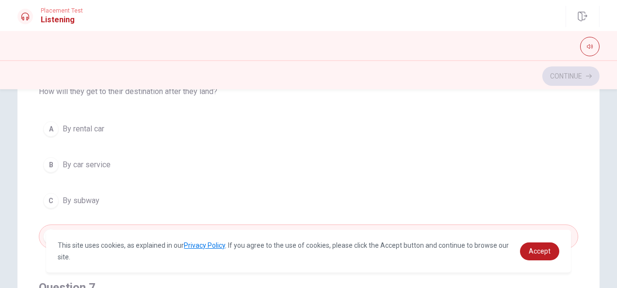
scroll to position [45, 0]
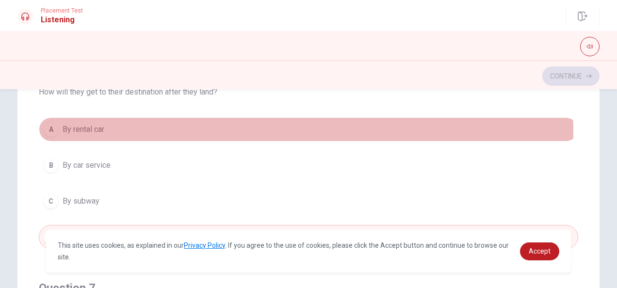
click at [107, 132] on button "A By rental car" at bounding box center [308, 129] width 539 height 24
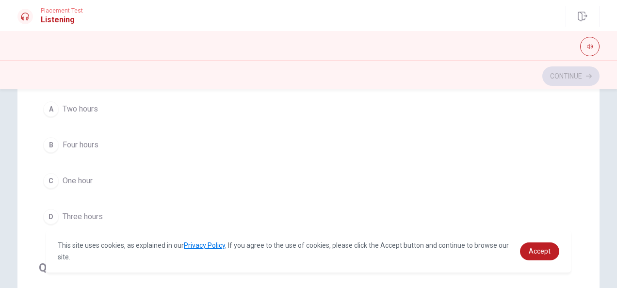
scroll to position [286, 0]
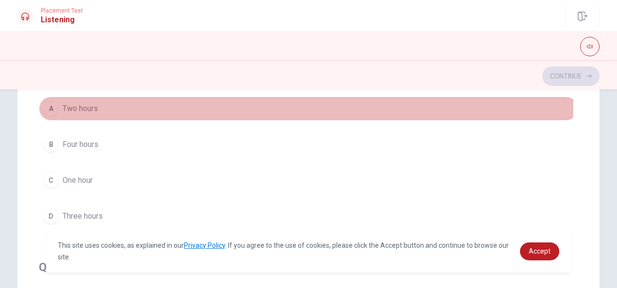
click at [98, 103] on button "A Two hours" at bounding box center [308, 108] width 539 height 24
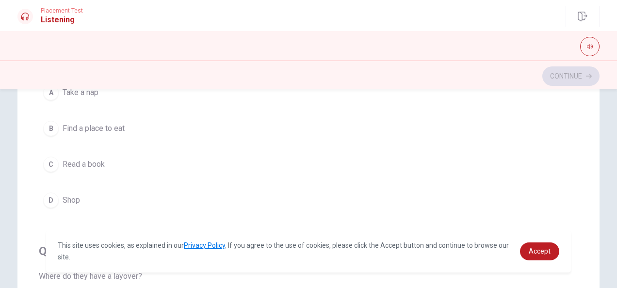
scroll to position [526, 0]
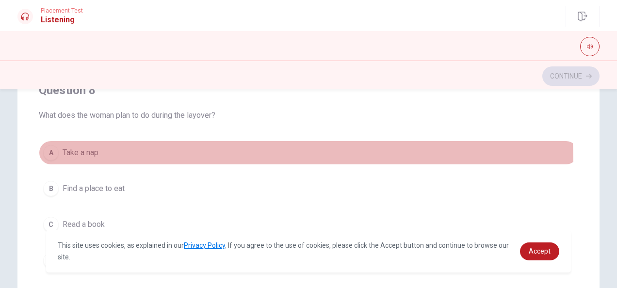
click at [102, 159] on button "A Take a nap" at bounding box center [308, 153] width 539 height 24
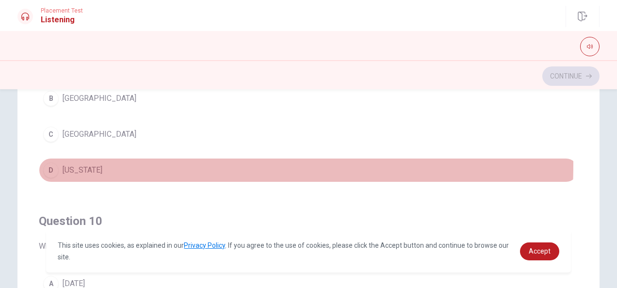
click at [102, 159] on button "D [US_STATE]" at bounding box center [308, 170] width 539 height 24
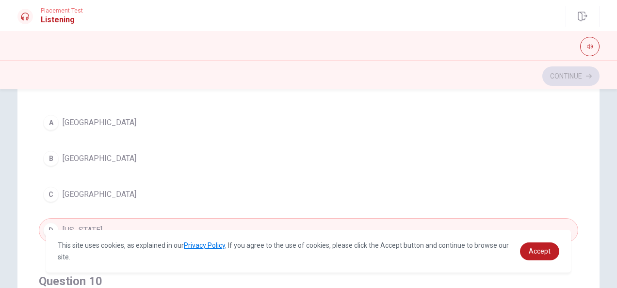
scroll to position [713, 0]
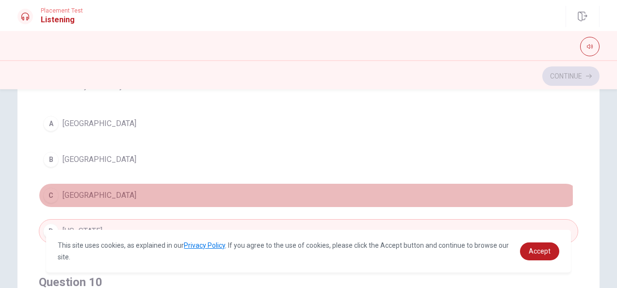
click at [105, 191] on button "C Denver" at bounding box center [308, 195] width 539 height 24
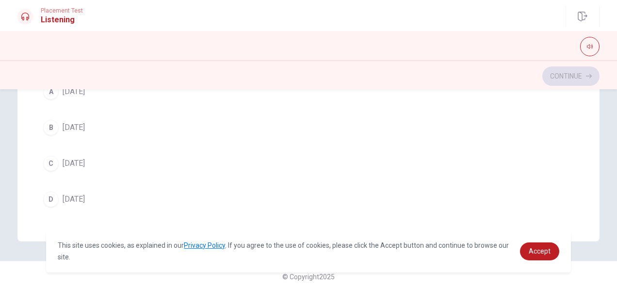
scroll to position [261, 0]
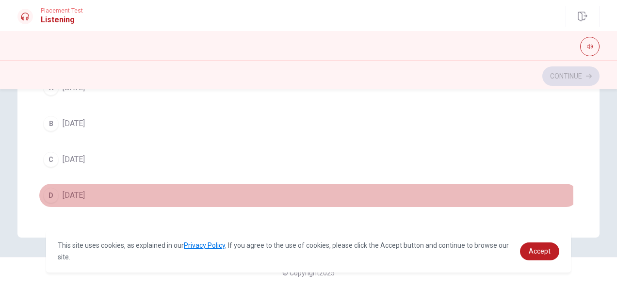
click at [85, 191] on span "[DATE]" at bounding box center [74, 196] width 22 height 12
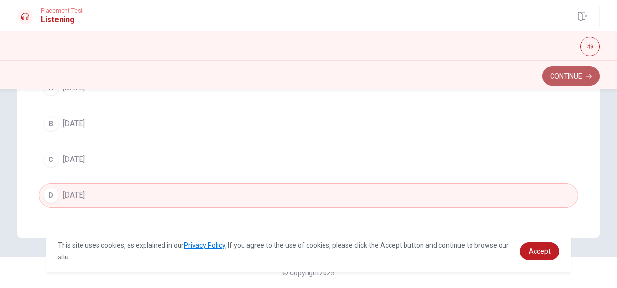
click at [558, 84] on button "Continue" at bounding box center [570, 75] width 57 height 19
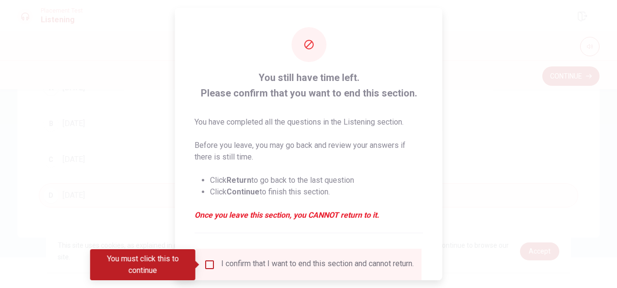
click at [205, 264] on input "You must click this to continue" at bounding box center [210, 265] width 12 height 12
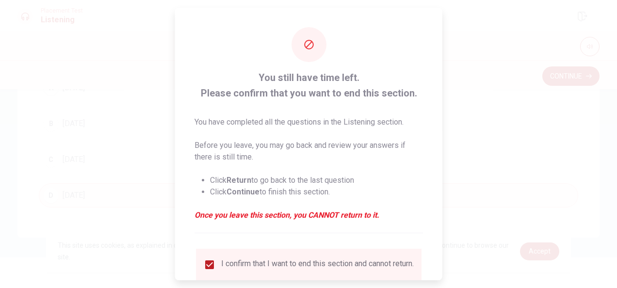
scroll to position [74, 0]
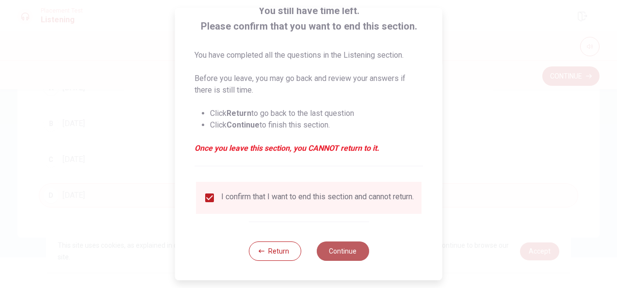
click at [339, 243] on button "Continue" at bounding box center [342, 250] width 52 height 19
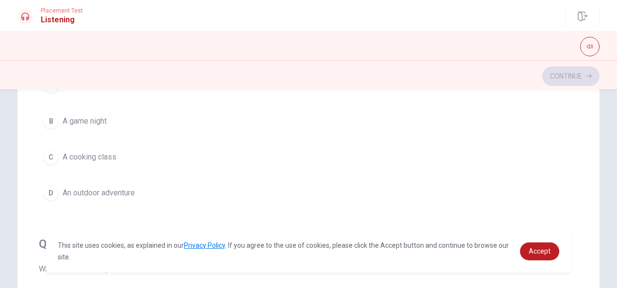
scroll to position [90, 0]
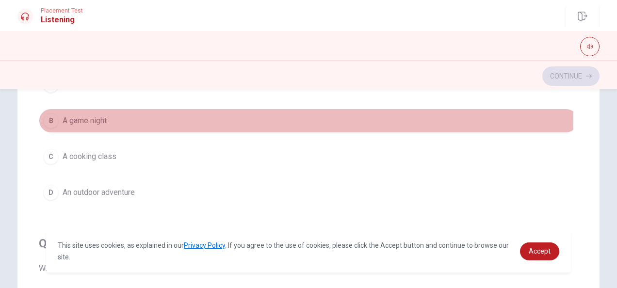
click at [82, 116] on span "A game night" at bounding box center [85, 121] width 44 height 12
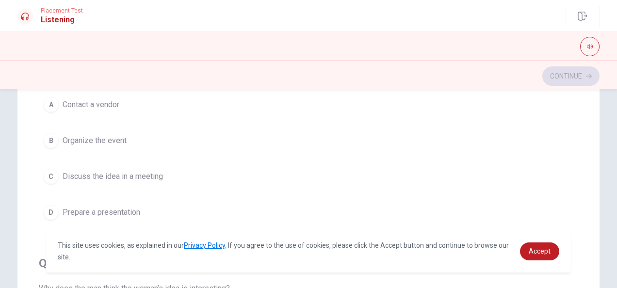
scroll to position [291, 0]
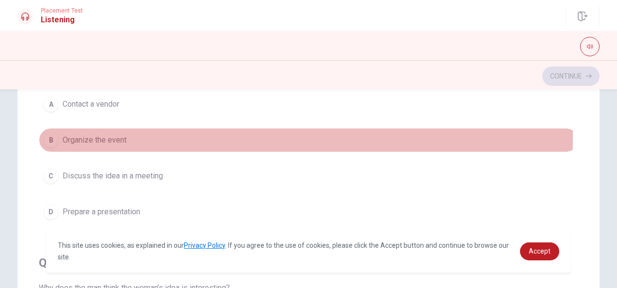
click at [103, 137] on span "Organize the event" at bounding box center [95, 140] width 64 height 12
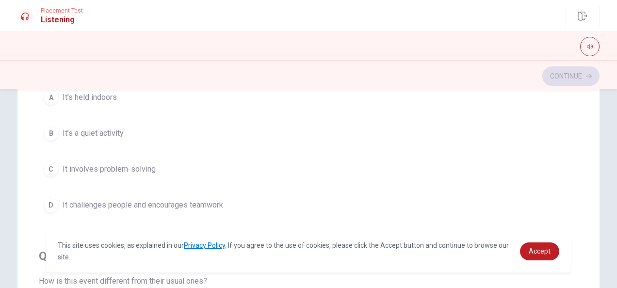
scroll to position [530, 0]
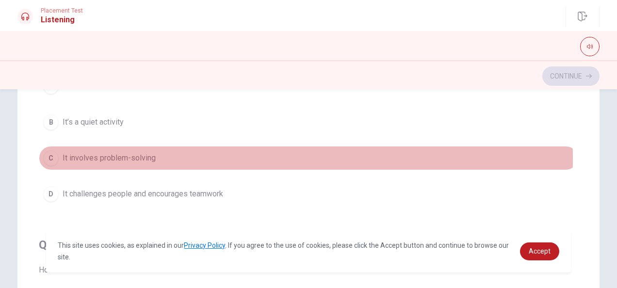
click at [105, 155] on span "It involves problem-solving" at bounding box center [109, 158] width 93 height 12
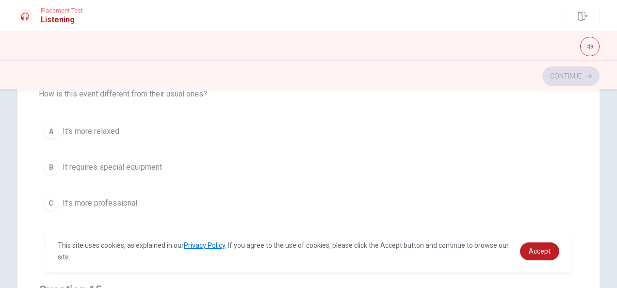
scroll to position [742, 0]
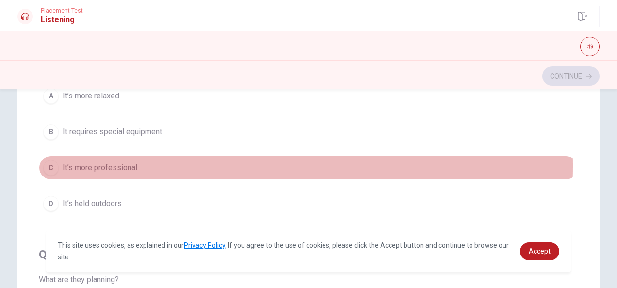
click at [110, 162] on span "It’s more professional" at bounding box center [100, 168] width 75 height 12
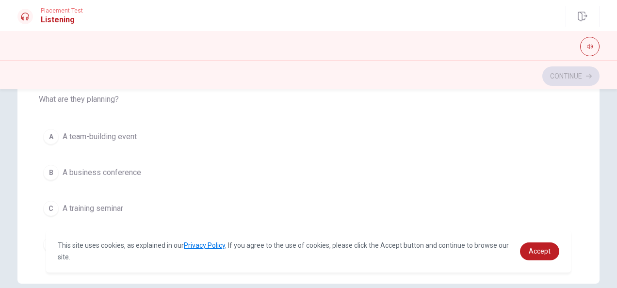
scroll to position [775, 0]
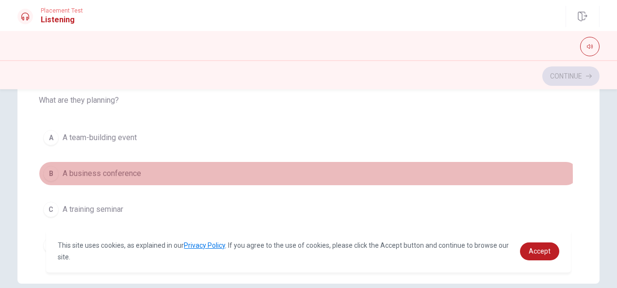
click at [104, 170] on span "A business conference" at bounding box center [102, 174] width 79 height 12
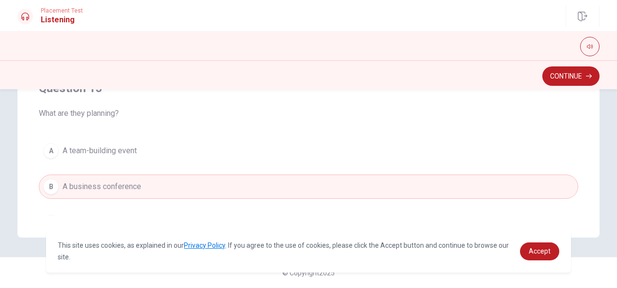
scroll to position [721, 0]
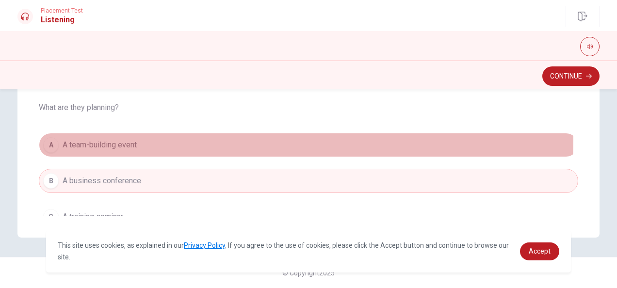
click at [104, 139] on span "A team-building event" at bounding box center [100, 145] width 74 height 12
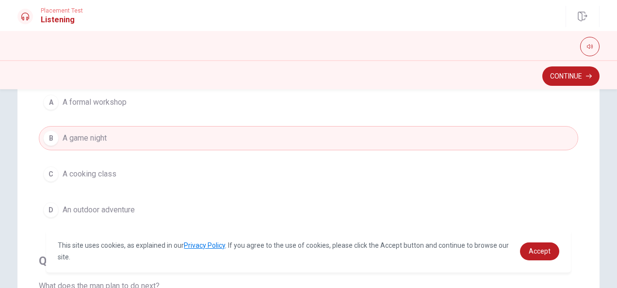
scroll to position [140, 0]
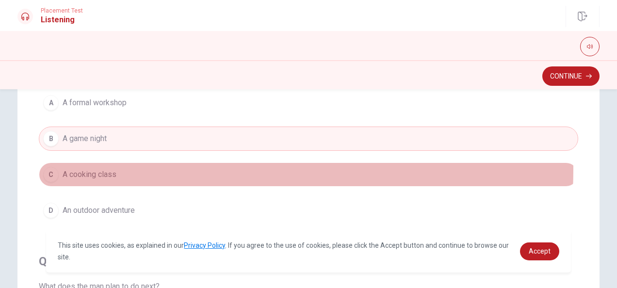
click at [103, 169] on span "A cooking class" at bounding box center [90, 175] width 54 height 12
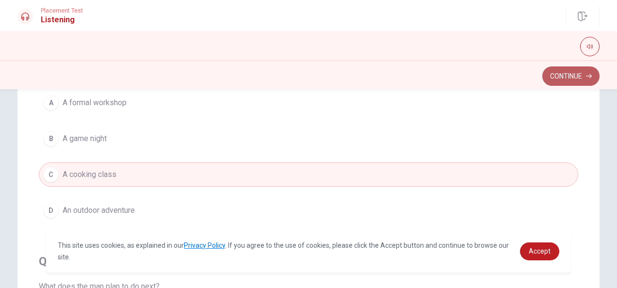
click at [565, 72] on button "Continue" at bounding box center [570, 75] width 57 height 19
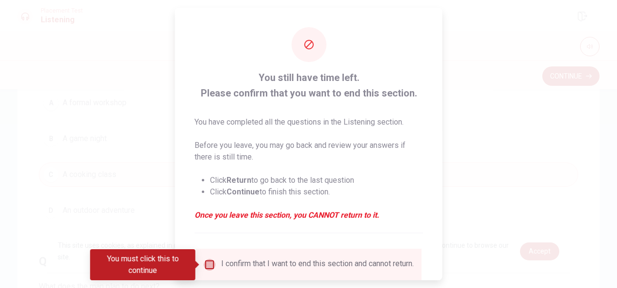
click at [209, 264] on input "You must click this to continue" at bounding box center [210, 265] width 12 height 12
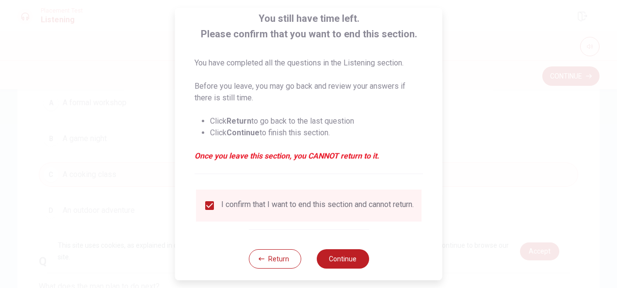
scroll to position [74, 0]
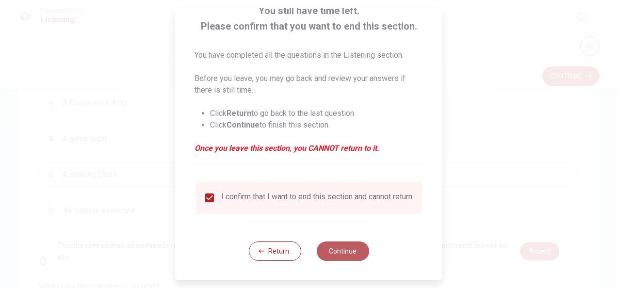
click at [329, 252] on button "Continue" at bounding box center [342, 250] width 52 height 19
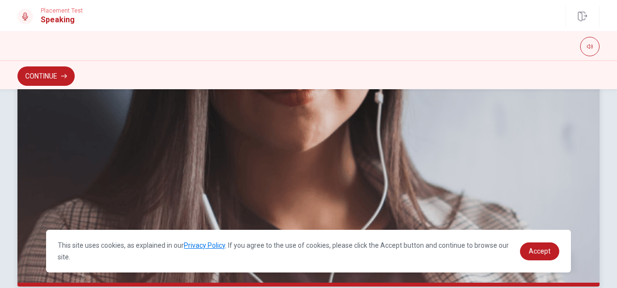
scroll to position [294, 0]
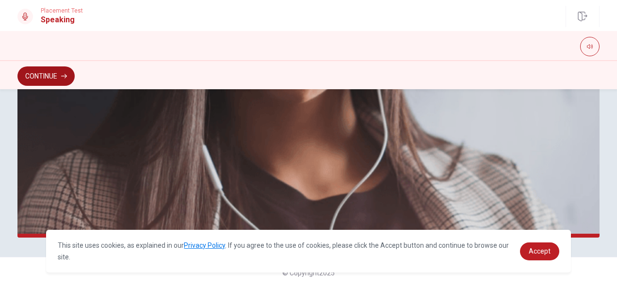
click at [51, 74] on button "Continue" at bounding box center [45, 75] width 57 height 19
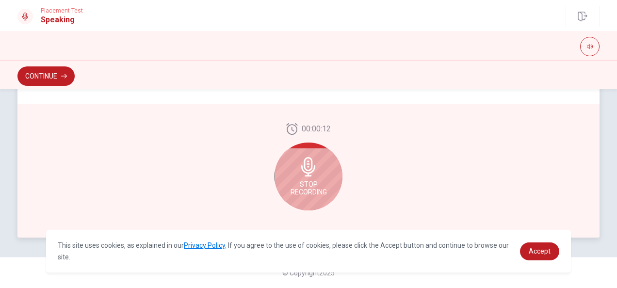
click at [317, 176] on div "Stop Recording" at bounding box center [308, 177] width 68 height 68
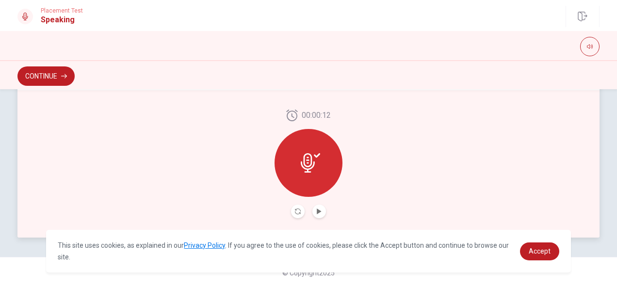
click at [305, 151] on div at bounding box center [308, 163] width 68 height 68
click at [317, 213] on icon "Play Audio" at bounding box center [319, 211] width 4 height 6
click at [312, 208] on button "Play Audio" at bounding box center [319, 212] width 14 height 14
click at [318, 211] on icon "Play Audio" at bounding box center [319, 211] width 4 height 6
click at [588, 51] on button "button" at bounding box center [589, 46] width 19 height 19
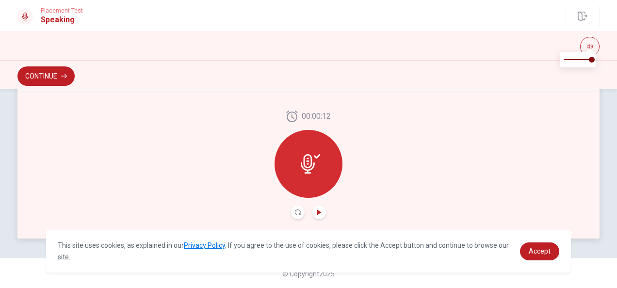
scroll to position [292, 0]
click at [318, 214] on icon "Play Audio" at bounding box center [319, 213] width 6 height 6
click at [318, 214] on icon "Pause Audio" at bounding box center [319, 213] width 5 height 6
click at [318, 214] on icon "Play Audio" at bounding box center [319, 213] width 6 height 6
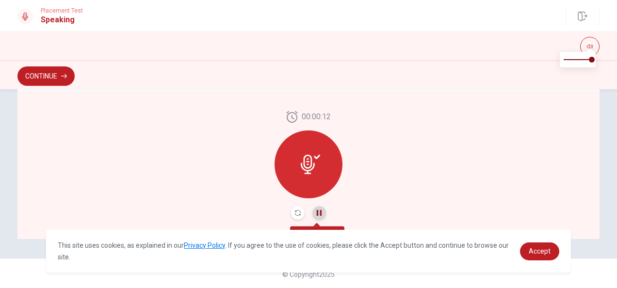
click at [318, 214] on icon "Pause Audio" at bounding box center [319, 213] width 5 height 6
click at [318, 214] on icon "Play Audio" at bounding box center [319, 213] width 6 height 6
click at [318, 214] on icon "Pause Audio" at bounding box center [319, 213] width 5 height 6
click at [296, 213] on icon "Record Again" at bounding box center [298, 213] width 6 height 6
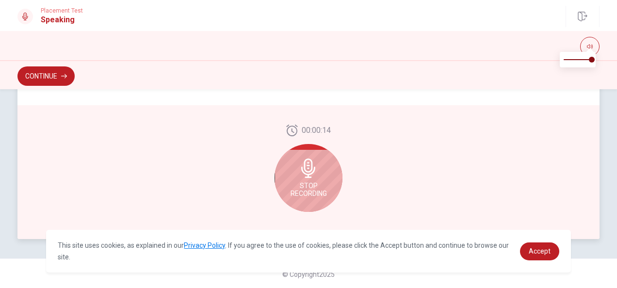
click at [307, 189] on span "Stop Recording" at bounding box center [308, 190] width 36 height 16
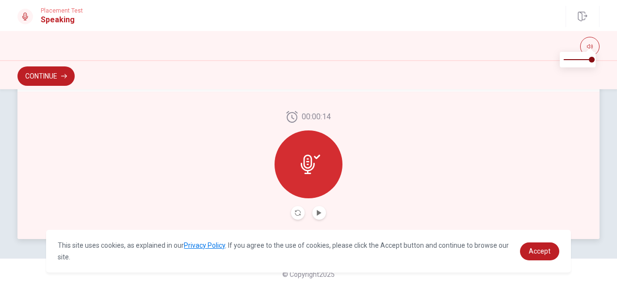
click at [62, 23] on h1 "Speaking" at bounding box center [62, 20] width 42 height 12
click at [297, 214] on icon "Record Again" at bounding box center [298, 213] width 6 height 6
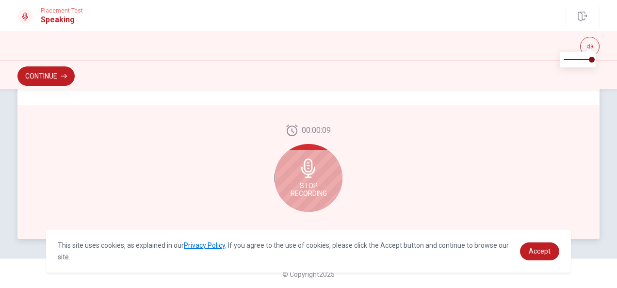
click at [307, 171] on icon at bounding box center [308, 167] width 14 height 19
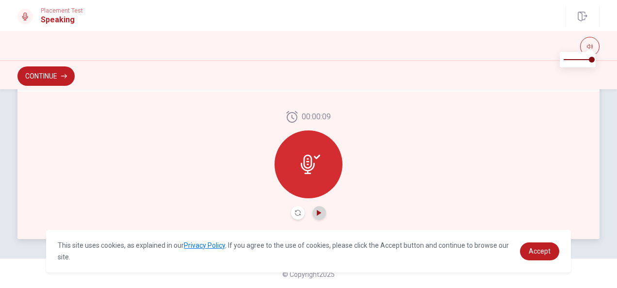
click at [317, 215] on icon "Play Audio" at bounding box center [319, 213] width 4 height 6
click at [291, 211] on button "Record Again" at bounding box center [298, 213] width 14 height 14
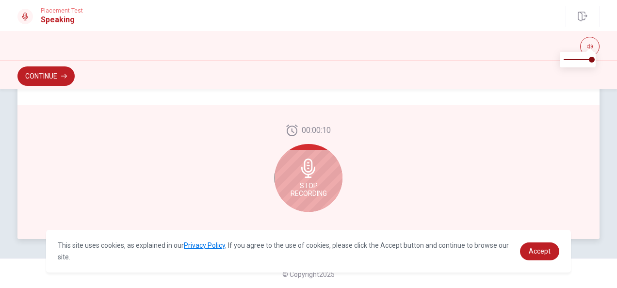
click at [307, 180] on div "Stop Recording" at bounding box center [308, 178] width 68 height 68
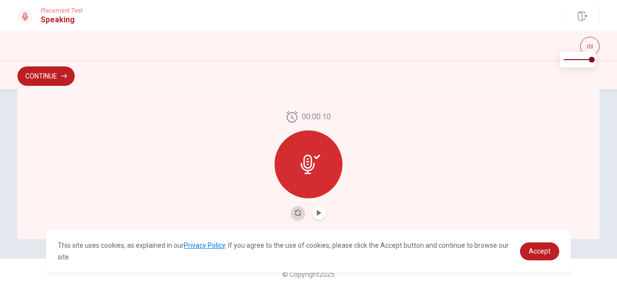
click at [295, 214] on icon "Record Again" at bounding box center [298, 213] width 6 height 6
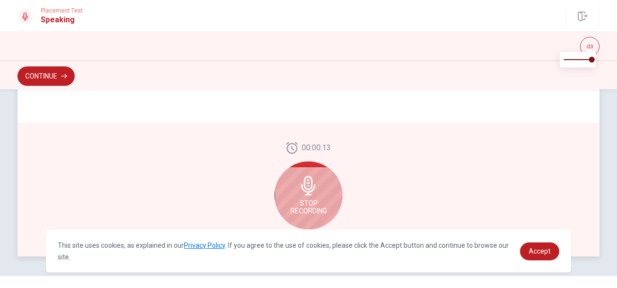
scroll to position [294, 0]
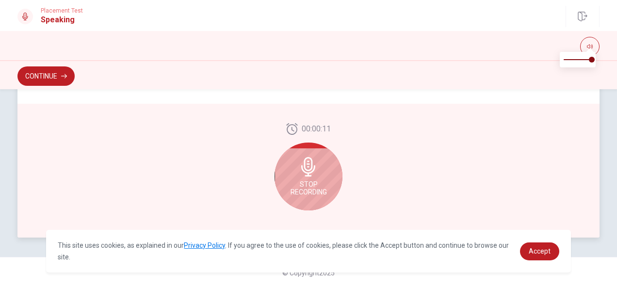
click at [310, 178] on div "Stop Recording" at bounding box center [308, 177] width 68 height 68
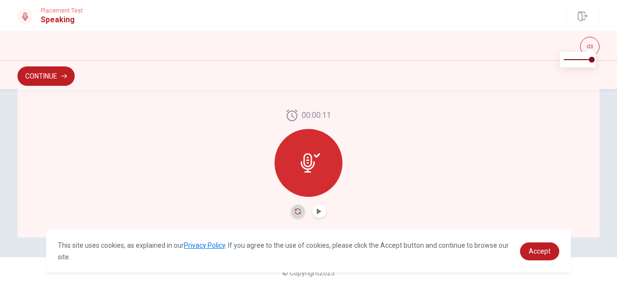
click at [297, 213] on icon "Record Again" at bounding box center [298, 211] width 6 height 6
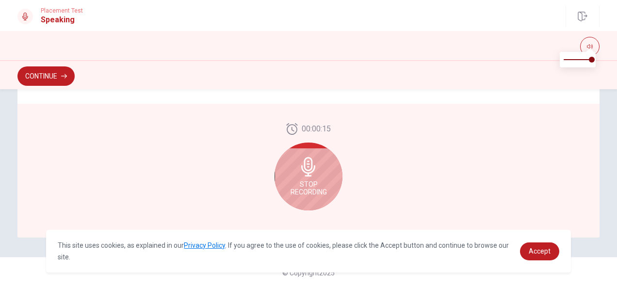
click at [307, 167] on icon at bounding box center [308, 166] width 19 height 19
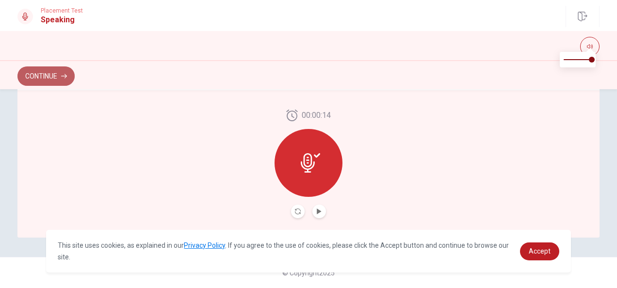
click at [60, 74] on button "Continue" at bounding box center [45, 75] width 57 height 19
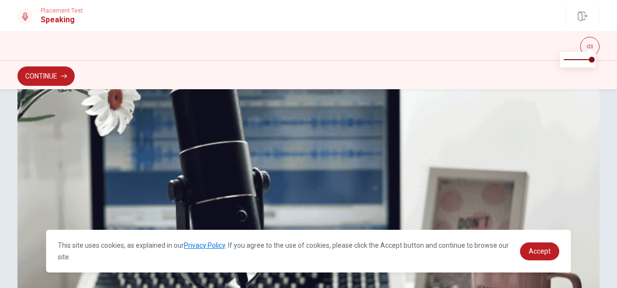
scroll to position [216, 0]
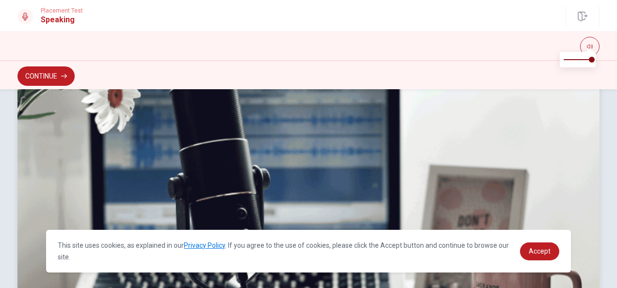
click at [89, 206] on img at bounding box center [308, 214] width 582 height 262
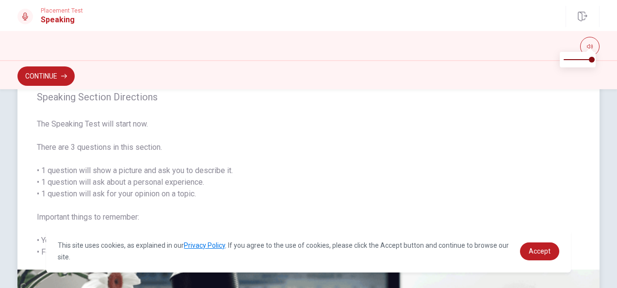
scroll to position [30, 0]
click at [60, 74] on button "Continue" at bounding box center [45, 75] width 57 height 19
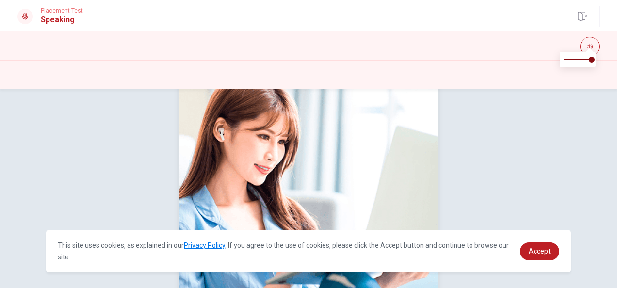
scroll to position [104, 0]
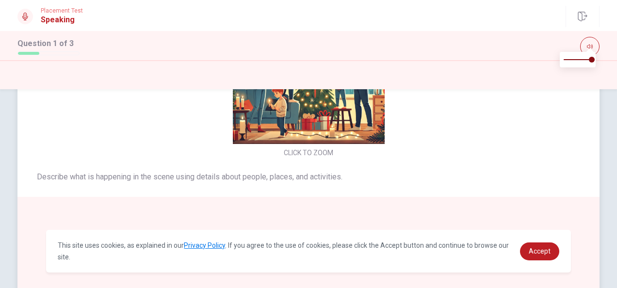
click at [302, 150] on button "CLICK TO ZOOM" at bounding box center [308, 153] width 57 height 14
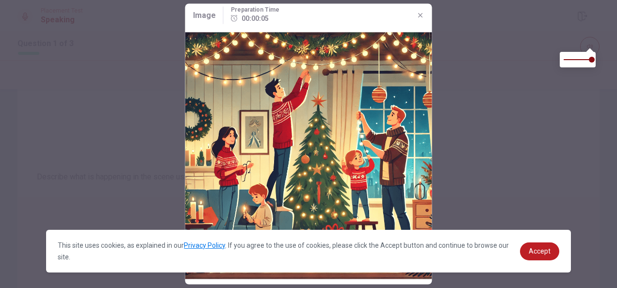
click at [179, 99] on div at bounding box center [308, 144] width 617 height 288
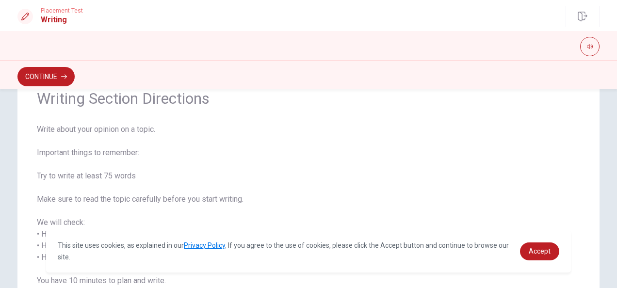
scroll to position [84, 0]
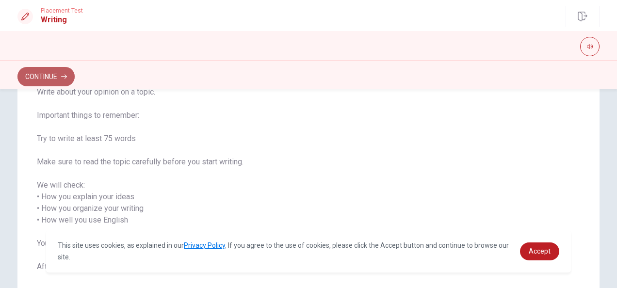
click at [75, 85] on button "Continue" at bounding box center [45, 76] width 57 height 19
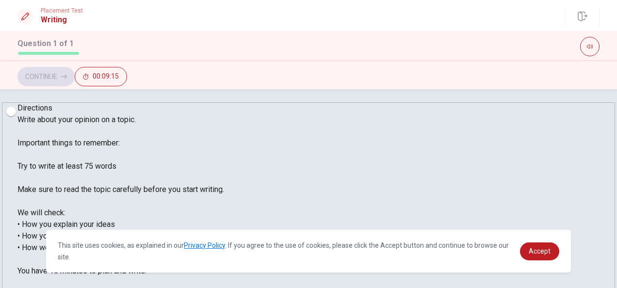
scroll to position [6, 0]
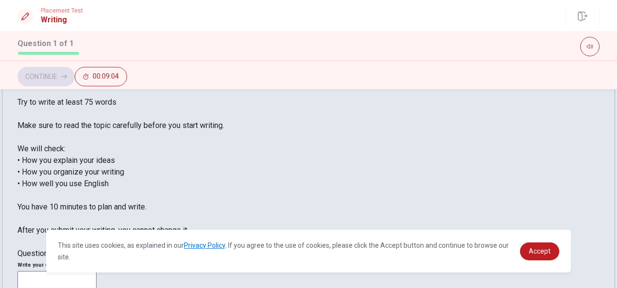
scroll to position [0, 0]
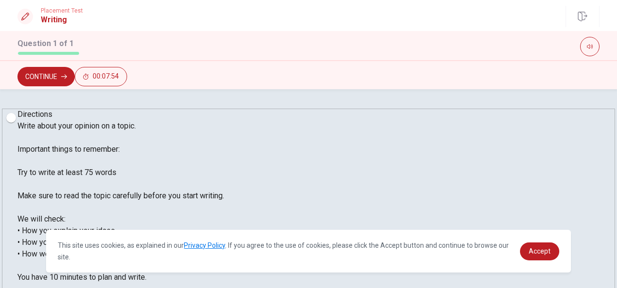
click at [75, 76] on button "Continue" at bounding box center [45, 76] width 57 height 19
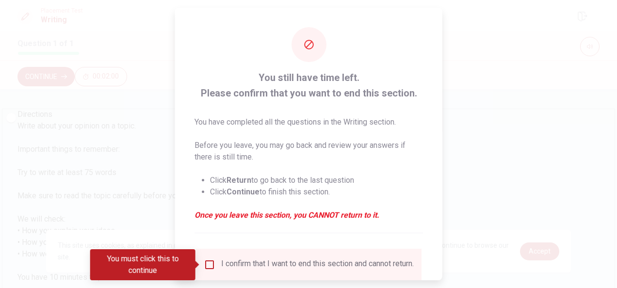
scroll to position [74, 0]
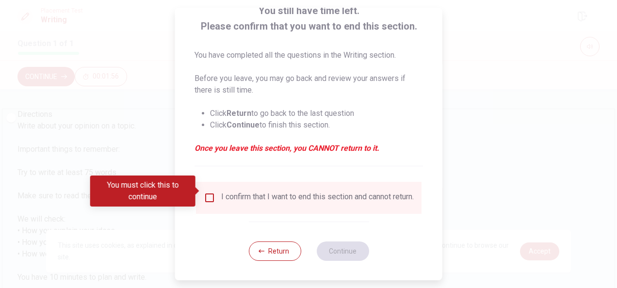
click at [477, 102] on div at bounding box center [308, 144] width 617 height 288
click at [273, 256] on button "Return" at bounding box center [274, 250] width 52 height 19
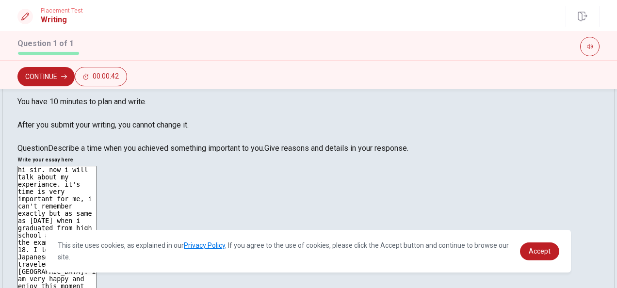
scroll to position [213, 0]
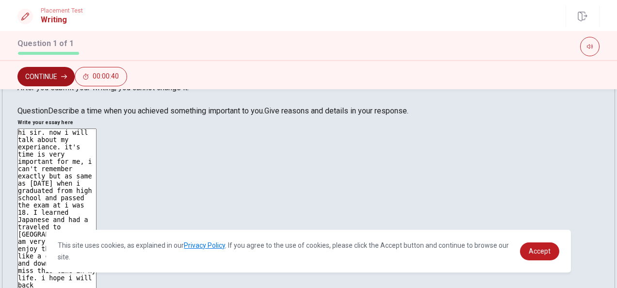
type textarea "hi sir. now i will talk about my experiance. it's time is very important for me…"
click at [75, 74] on button "Continue" at bounding box center [45, 76] width 57 height 19
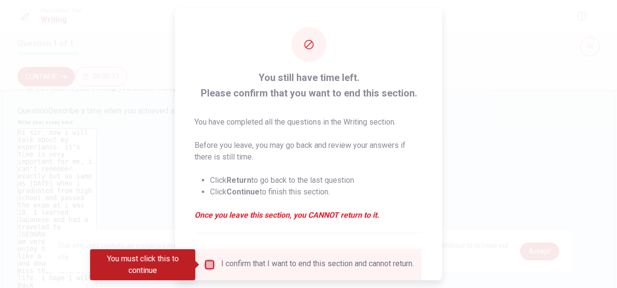
click at [208, 265] on input "You must click this to continue" at bounding box center [210, 265] width 12 height 12
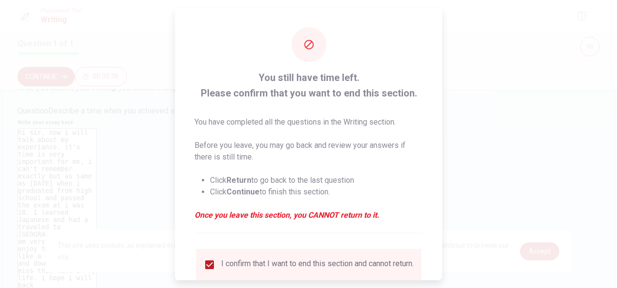
scroll to position [74, 0]
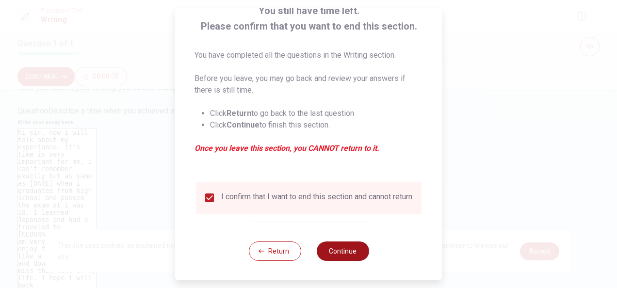
click at [341, 246] on button "Continue" at bounding box center [342, 250] width 52 height 19
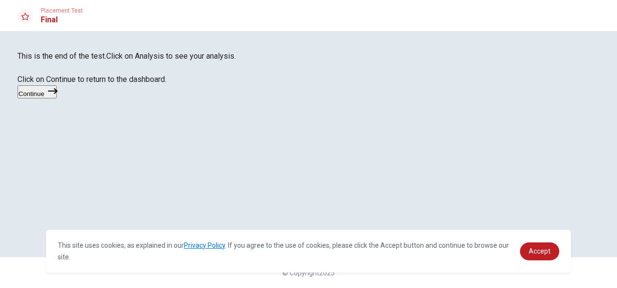
scroll to position [65, 0]
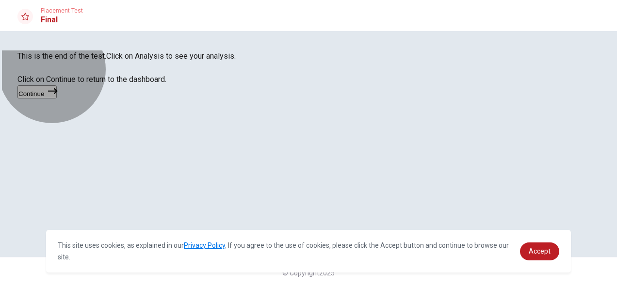
click at [57, 98] on button "Continue" at bounding box center [36, 91] width 39 height 13
